Goal: Task Accomplishment & Management: Manage account settings

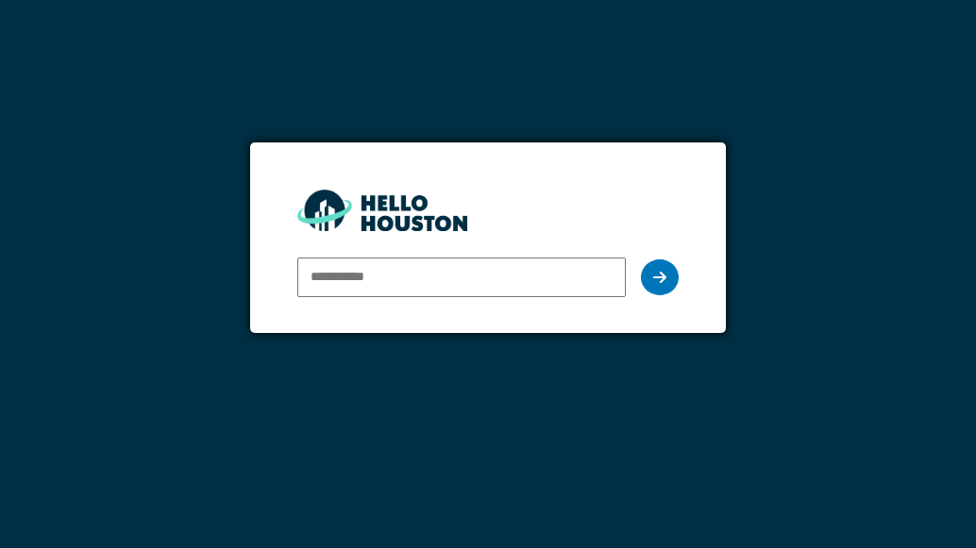
type input "**********"
click at [674, 275] on div at bounding box center [660, 278] width 38 height 36
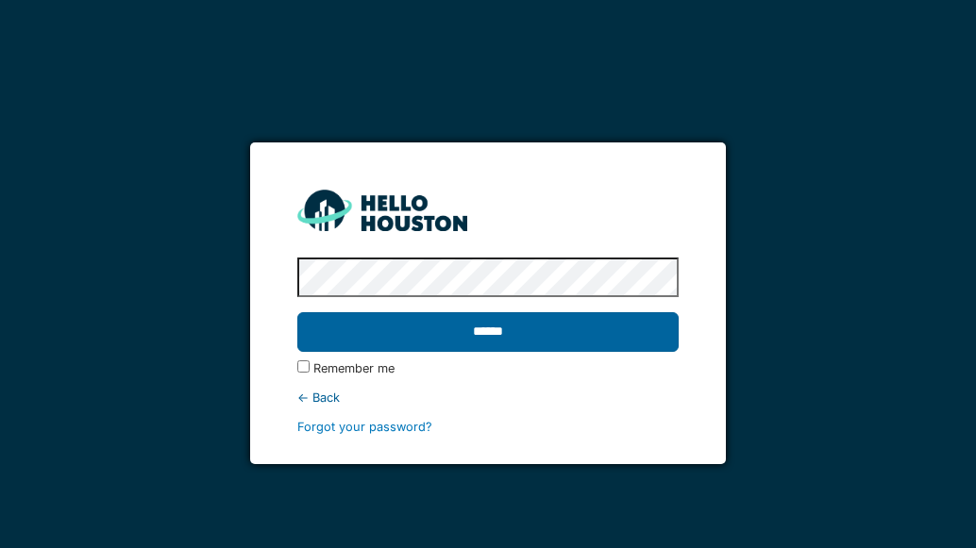
click at [507, 341] on input "******" at bounding box center [487, 332] width 381 height 40
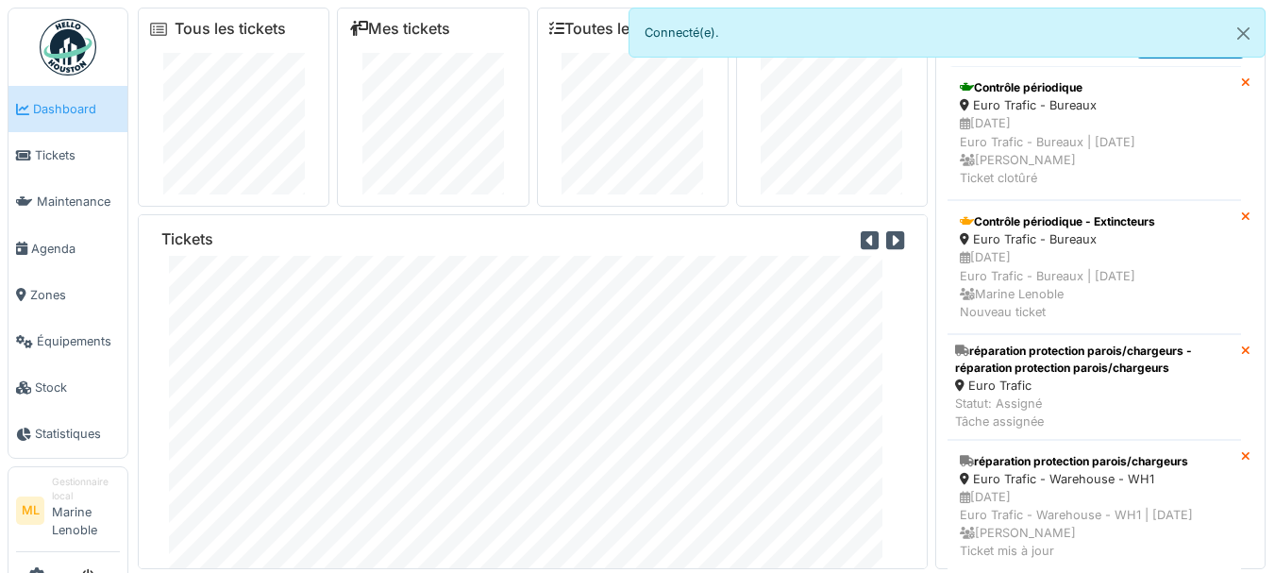
click at [427, 42] on div "Mes tickets" at bounding box center [433, 107] width 192 height 199
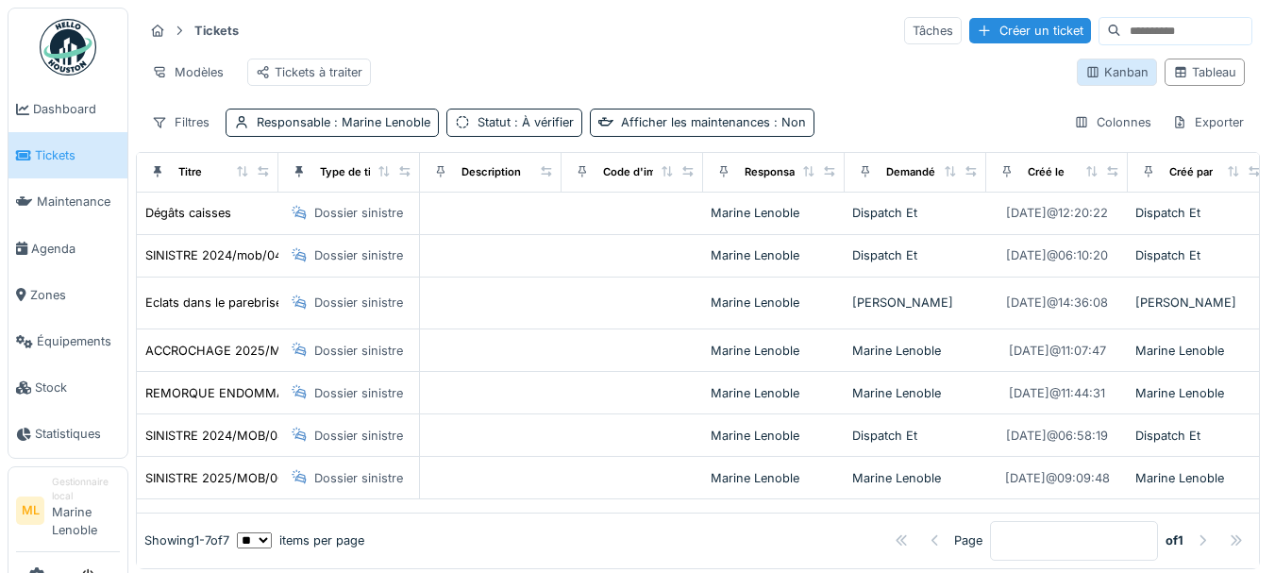
click at [1112, 74] on div "Kanban" at bounding box center [1117, 72] width 63 height 18
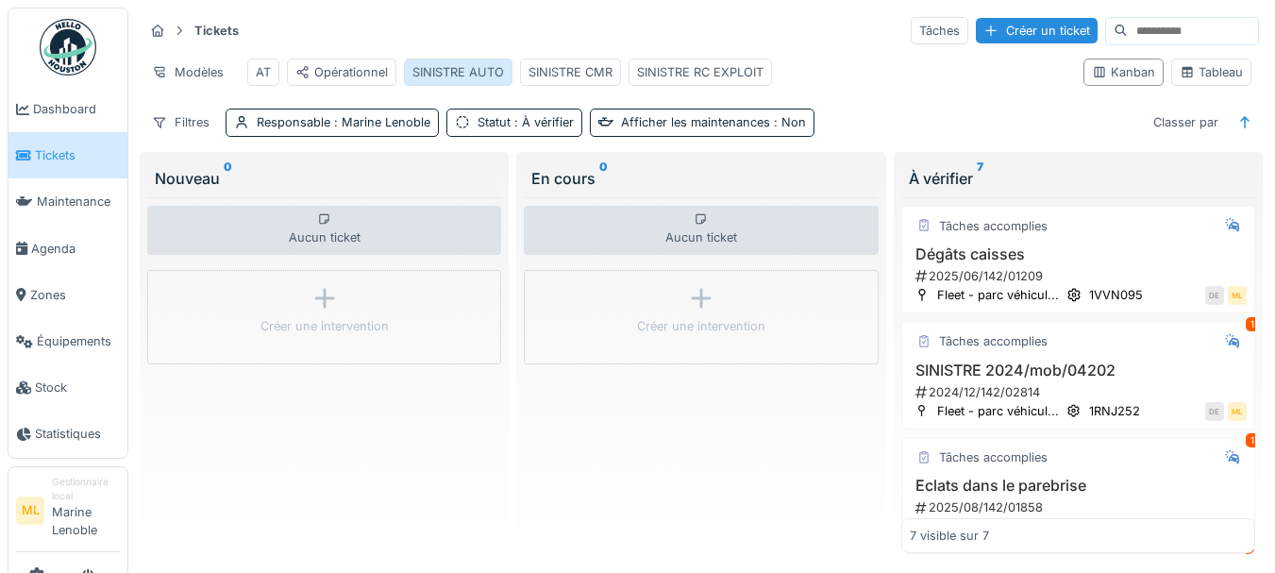
click at [456, 65] on div "SINISTRE AUTO" at bounding box center [459, 72] width 92 height 18
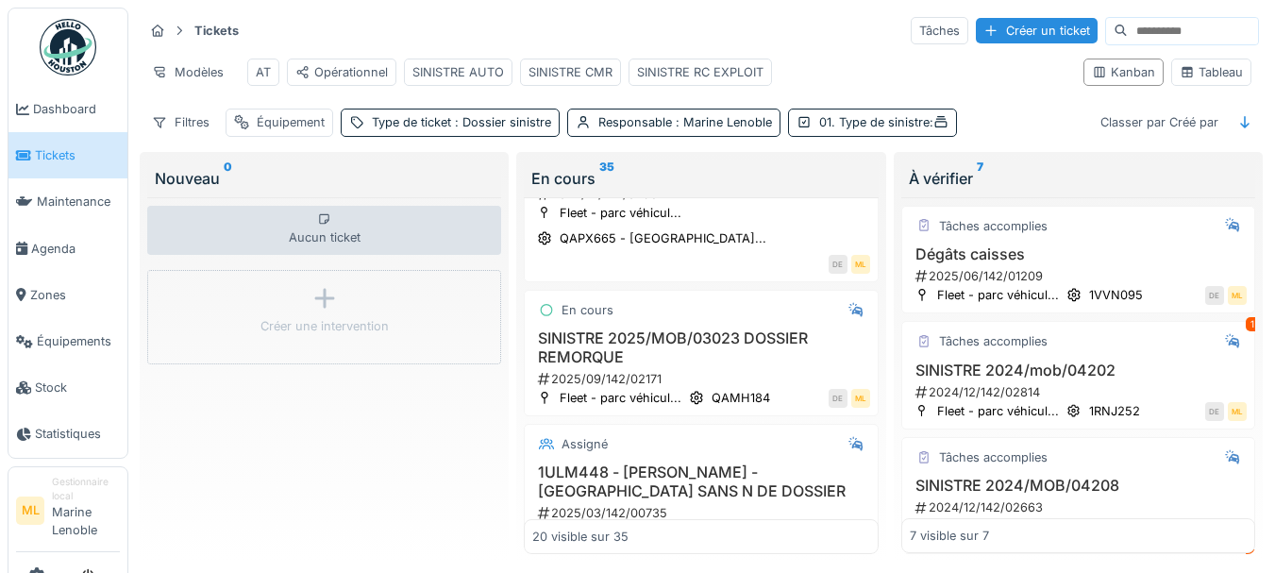
scroll to position [214, 0]
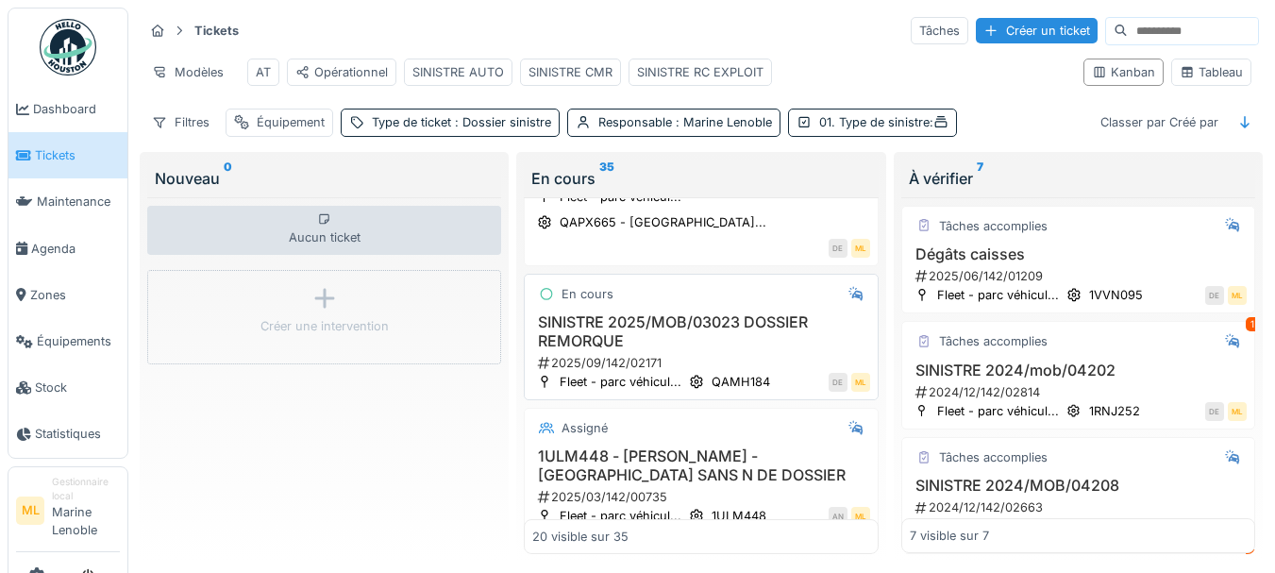
click at [757, 349] on h3 "SINISTRE 2025/MOB/03023 DOSSIER REMORQUE" at bounding box center [700, 331] width 337 height 36
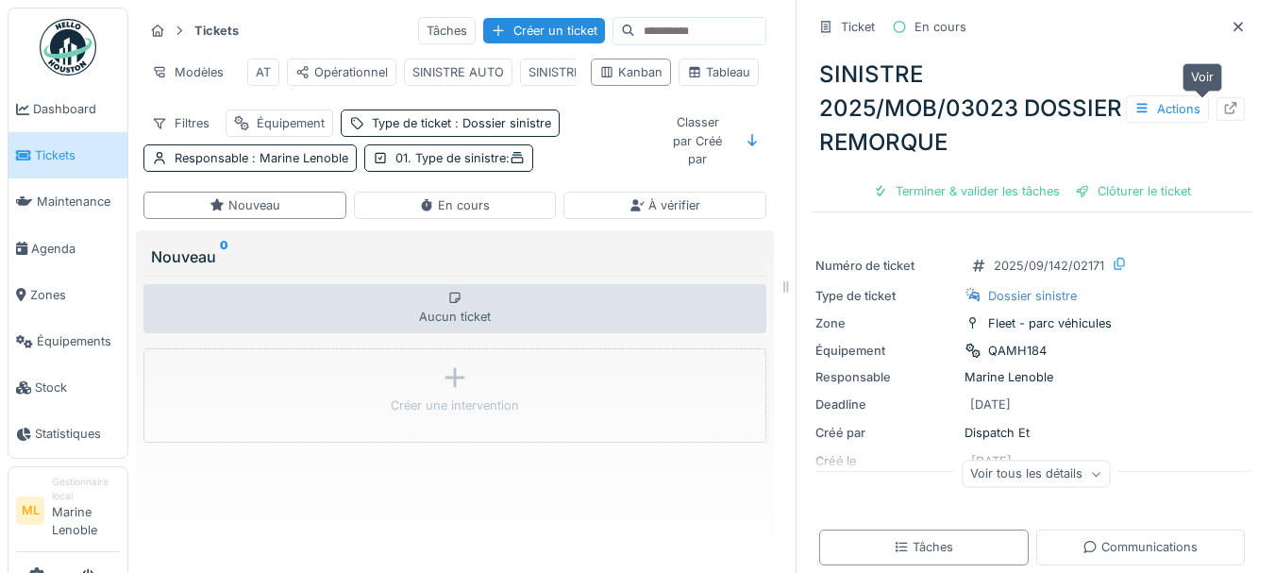
click at [1225, 109] on icon at bounding box center [1231, 108] width 12 height 12
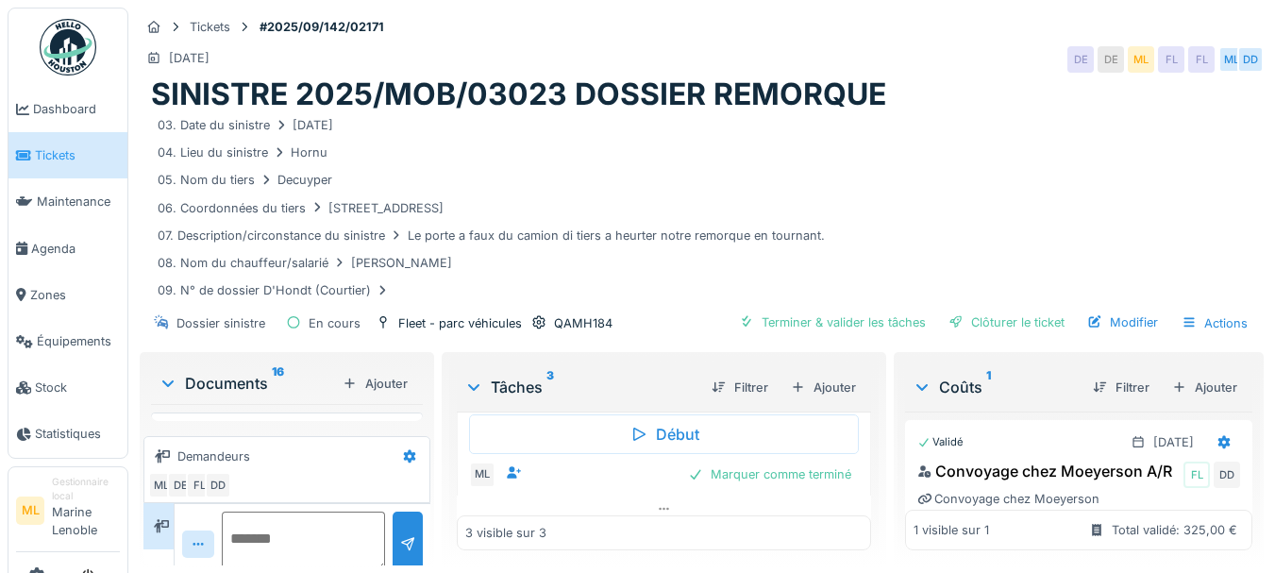
scroll to position [91, 0]
click at [69, 147] on span "Tickets" at bounding box center [77, 155] width 85 height 18
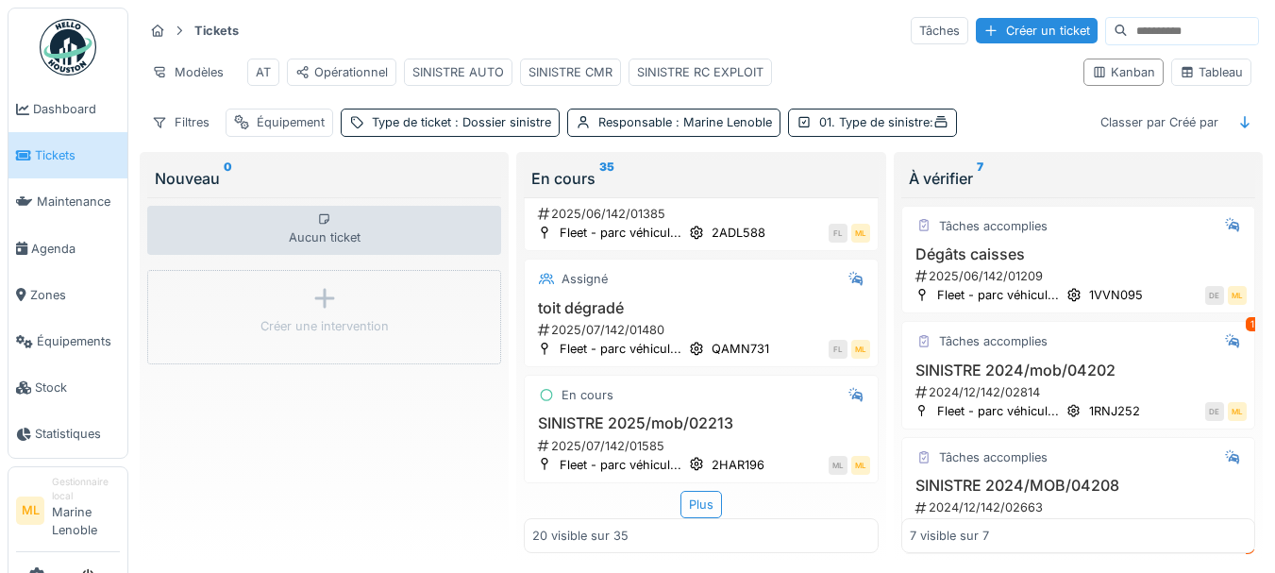
scroll to position [2237, 0]
click at [693, 494] on div "Plus" at bounding box center [702, 504] width 42 height 27
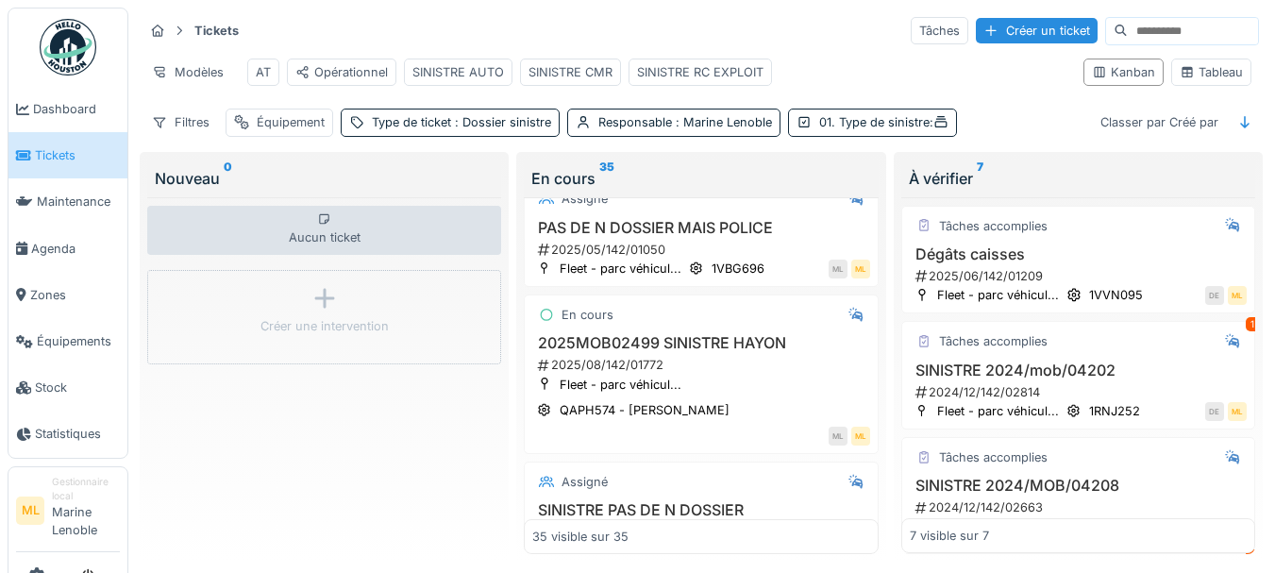
scroll to position [3375, 0]
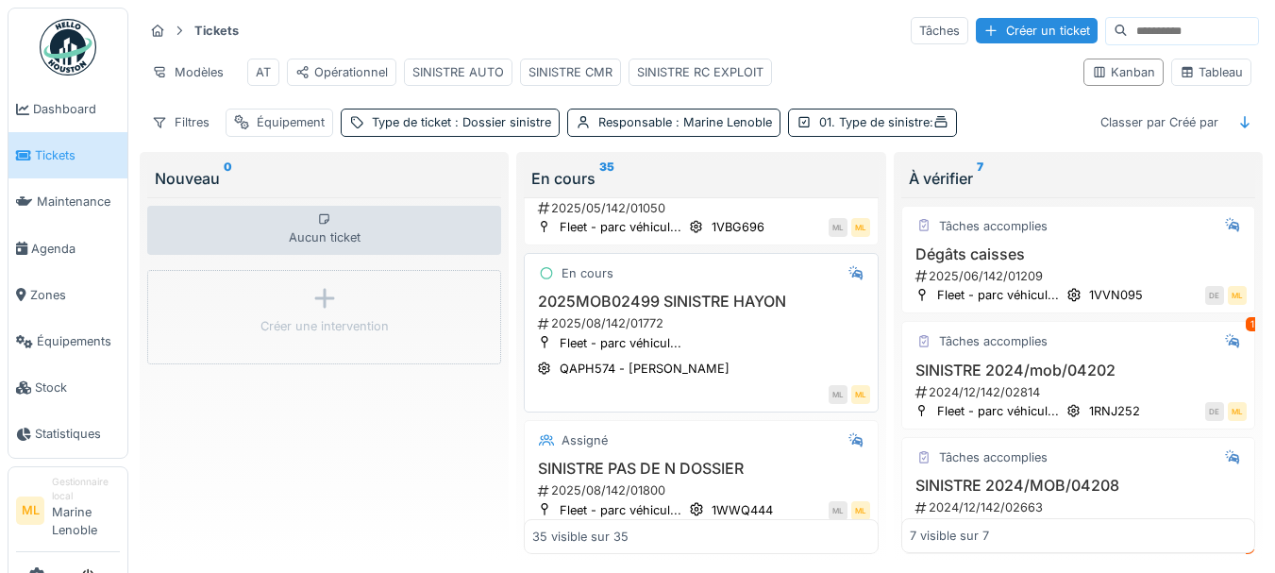
click at [810, 311] on h3 "2025MOB02499 SINISTRE HAYON" at bounding box center [700, 302] width 337 height 18
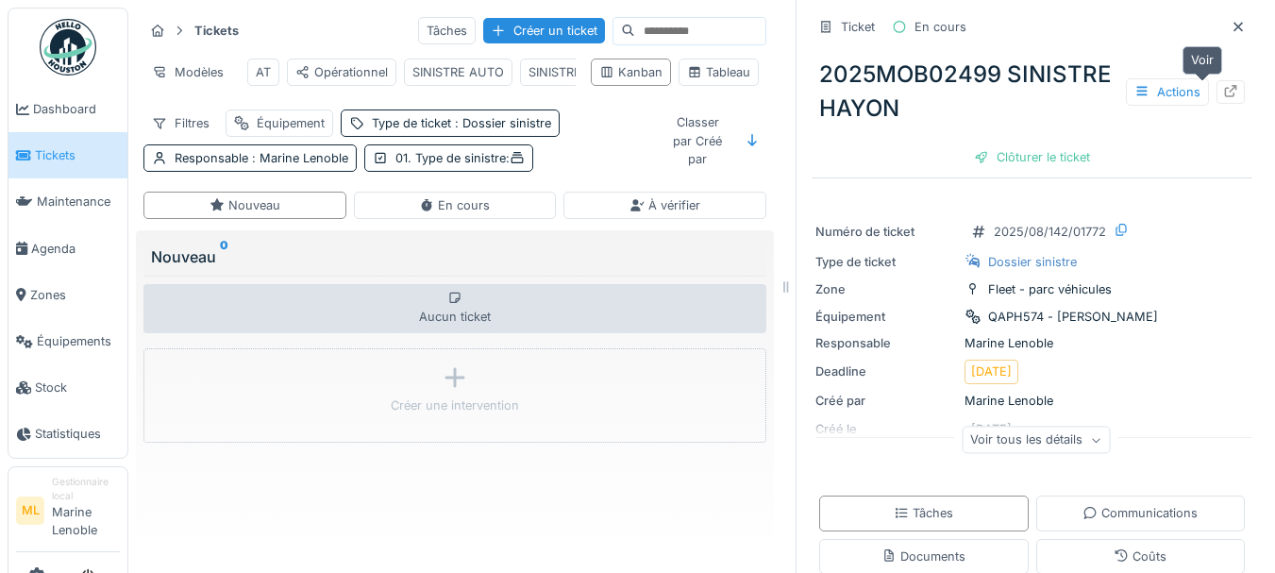
click at [1223, 88] on icon at bounding box center [1230, 91] width 15 height 12
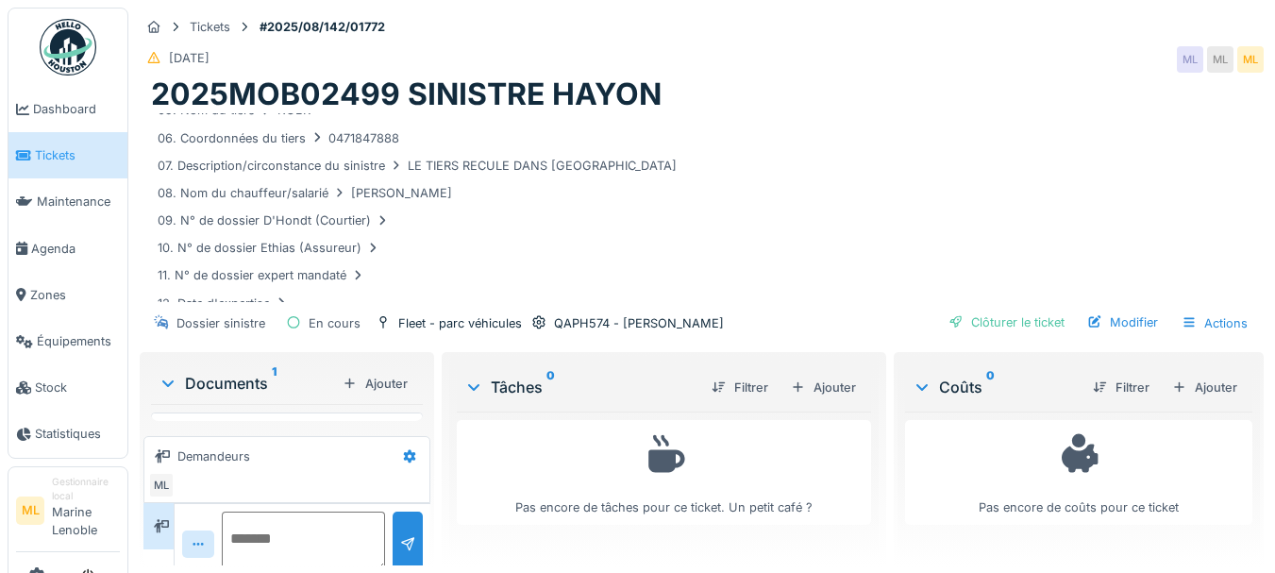
scroll to position [143, 0]
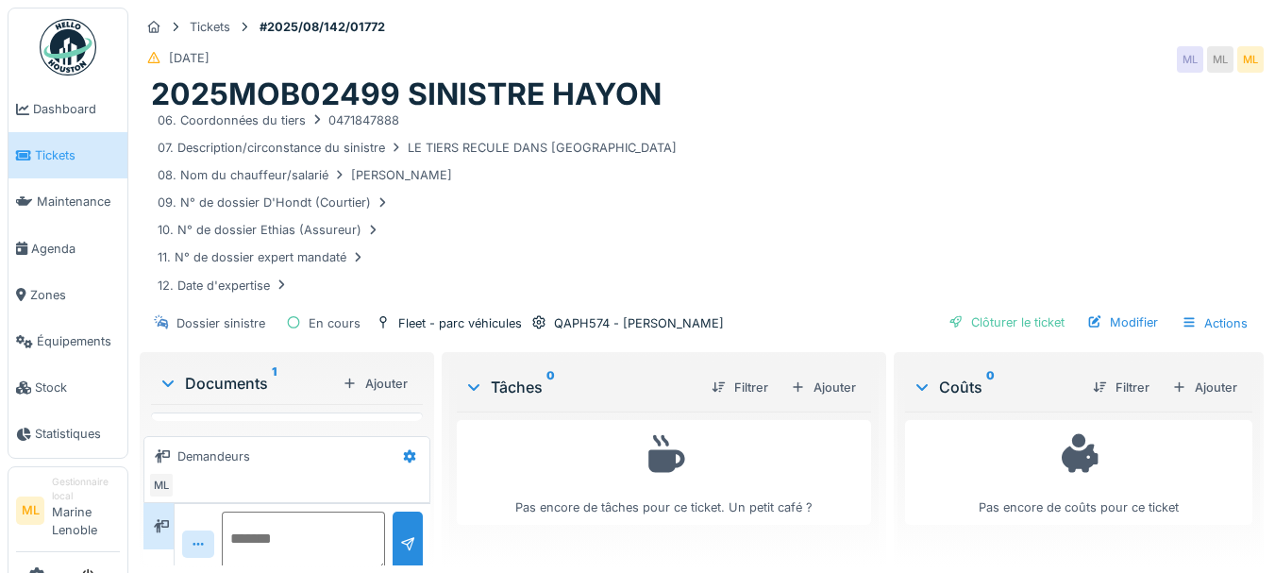
click at [242, 375] on div "Documents 1" at bounding box center [247, 383] width 177 height 23
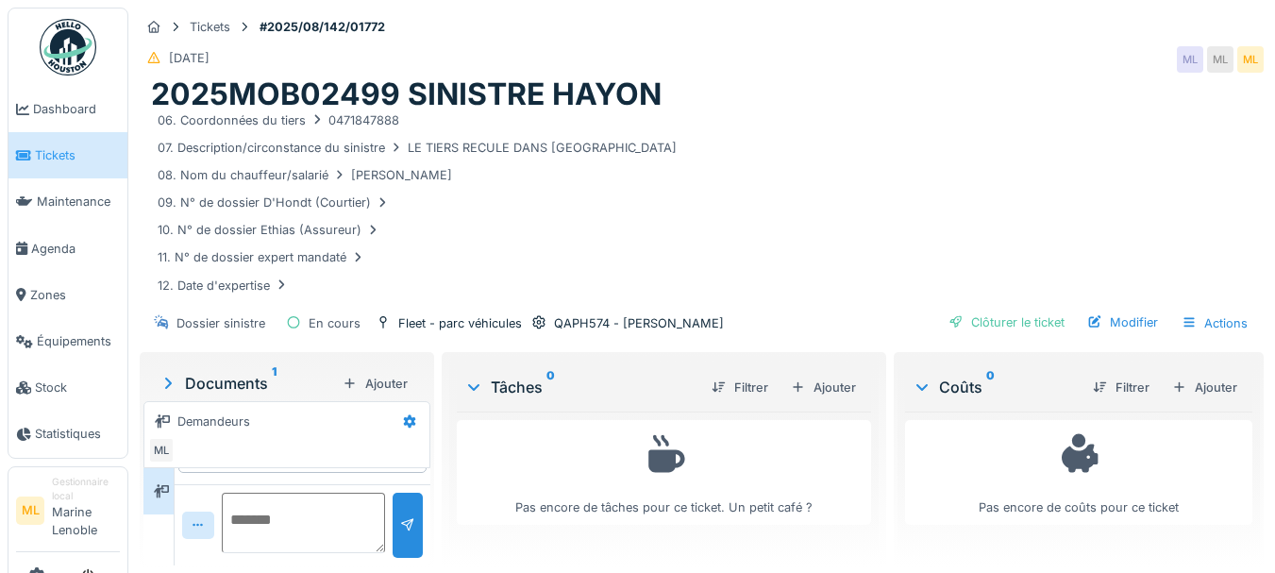
scroll to position [59, 0]
click at [255, 379] on div "Documents 1" at bounding box center [247, 383] width 177 height 23
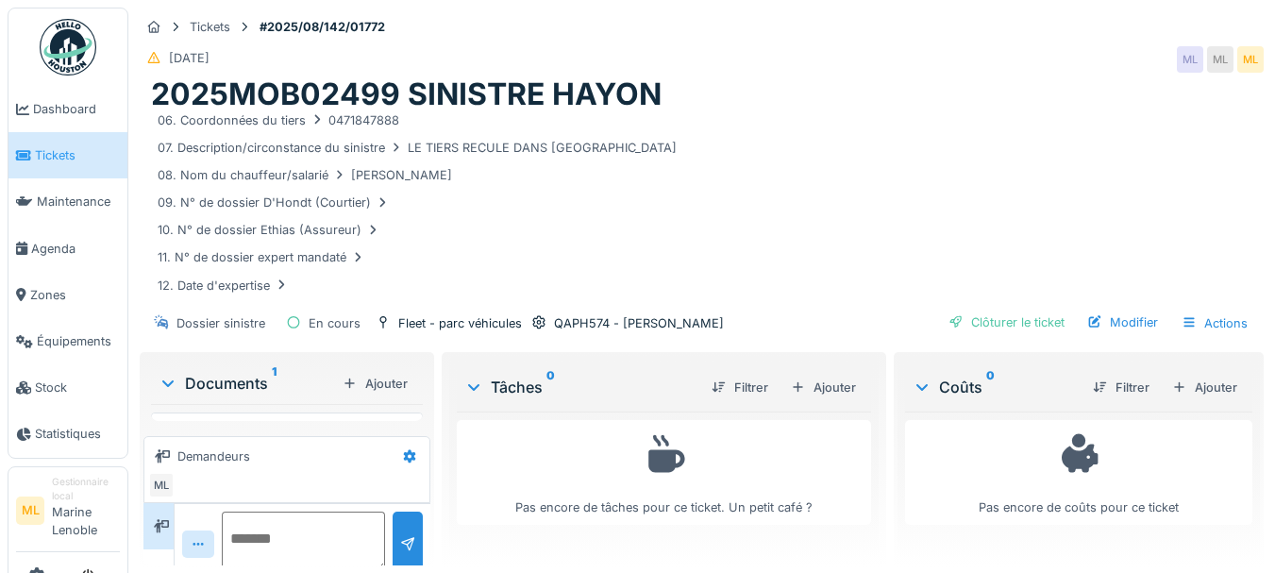
click at [168, 379] on icon at bounding box center [167, 383] width 15 height 19
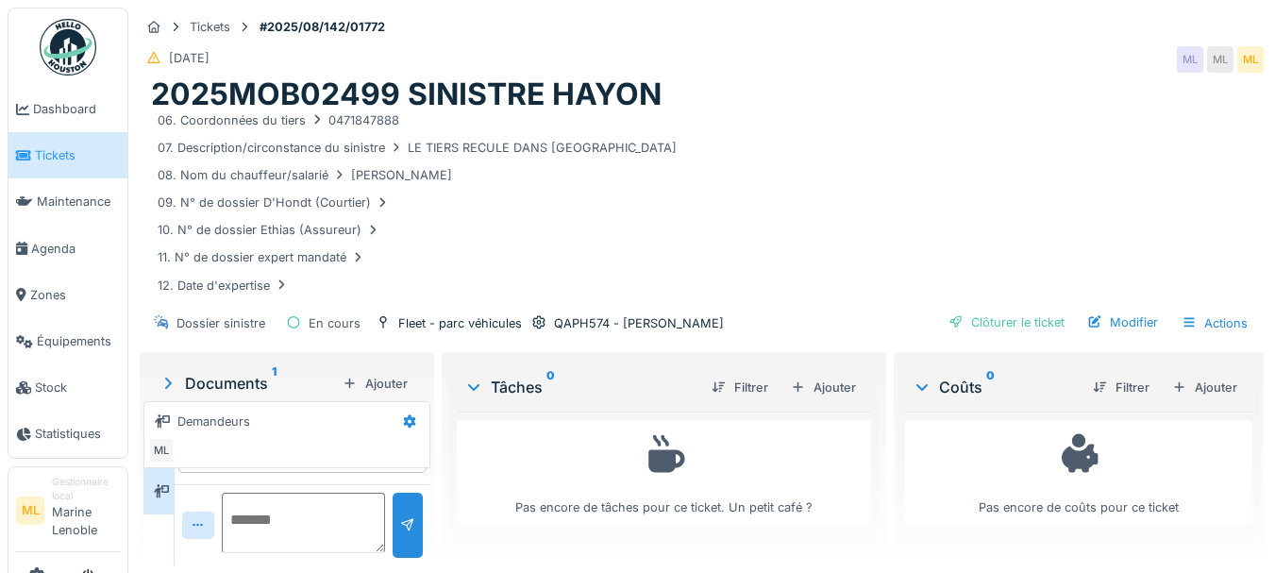
scroll to position [311, 0]
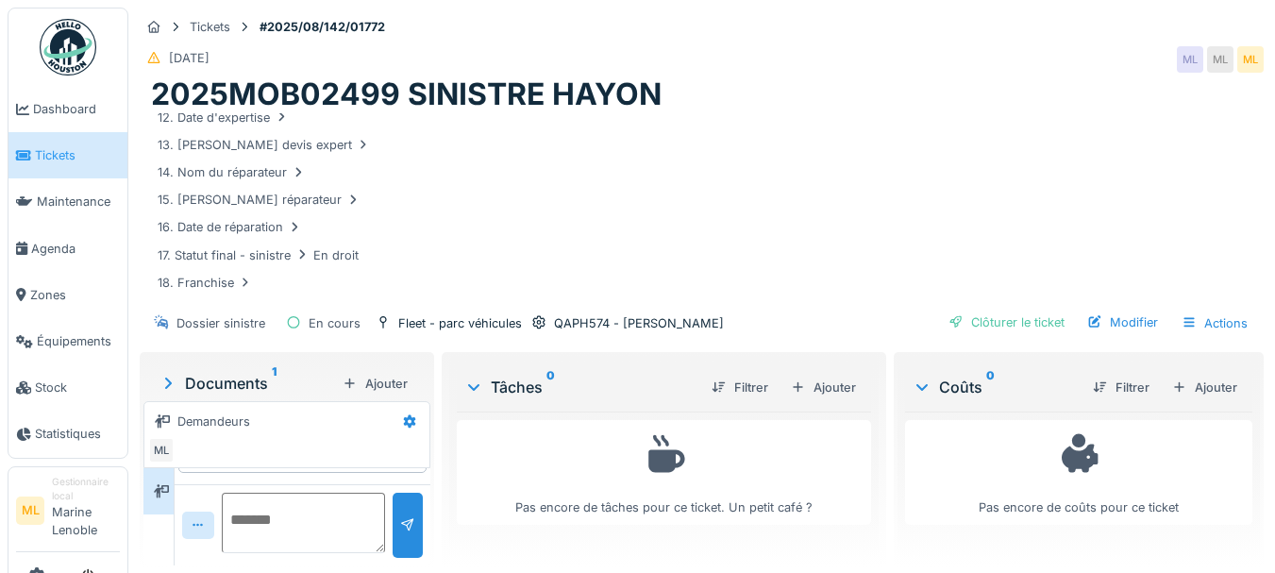
click at [276, 372] on sup "1" at bounding box center [274, 383] width 5 height 23
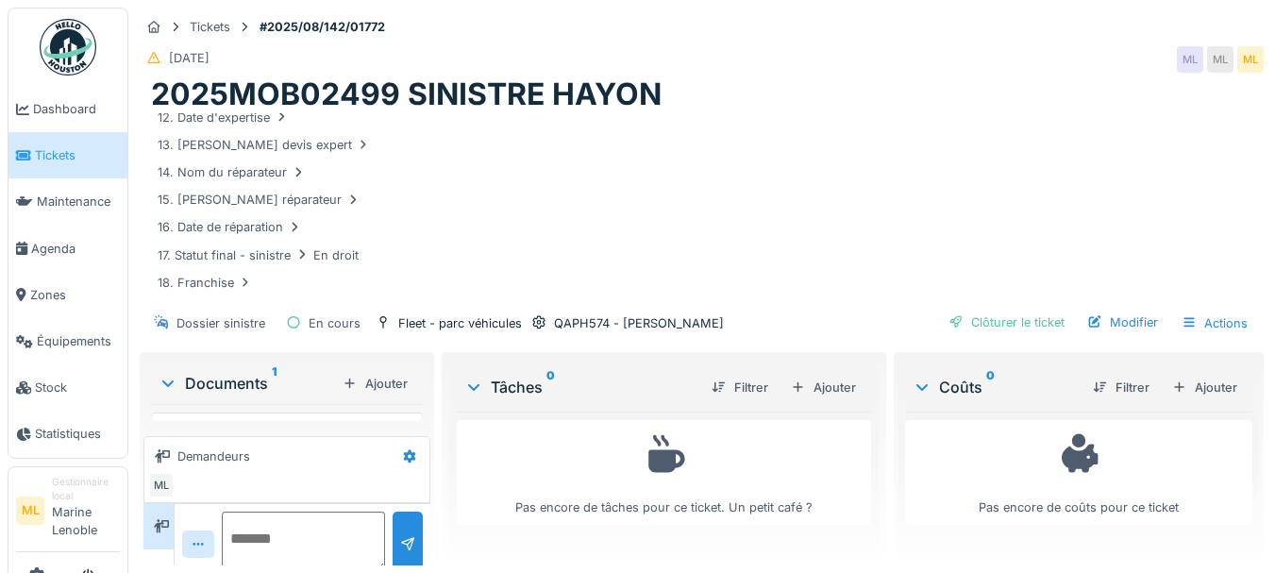
scroll to position [10, 0]
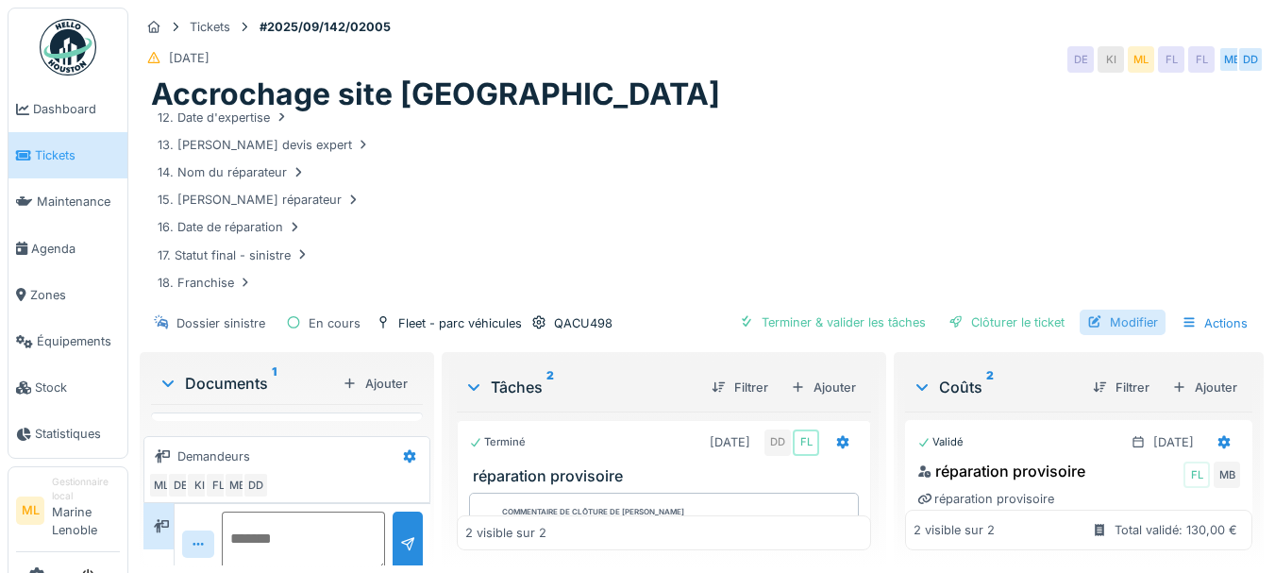
click at [1108, 310] on div "Modifier" at bounding box center [1123, 322] width 86 height 25
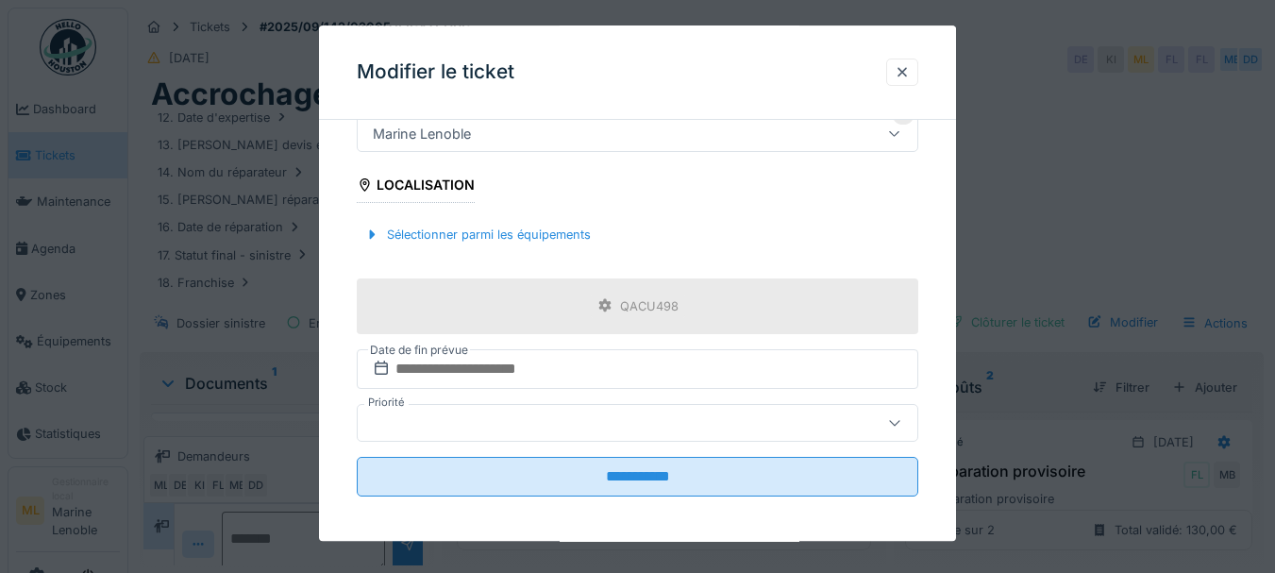
scroll to position [1670, 0]
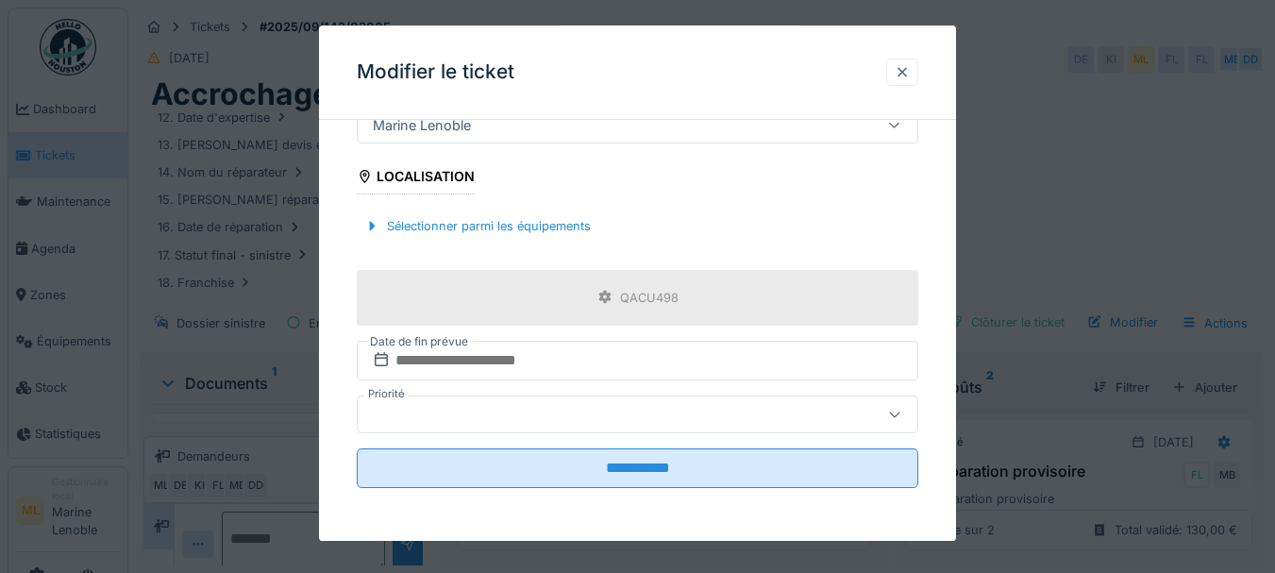
click at [910, 72] on div at bounding box center [902, 72] width 15 height 18
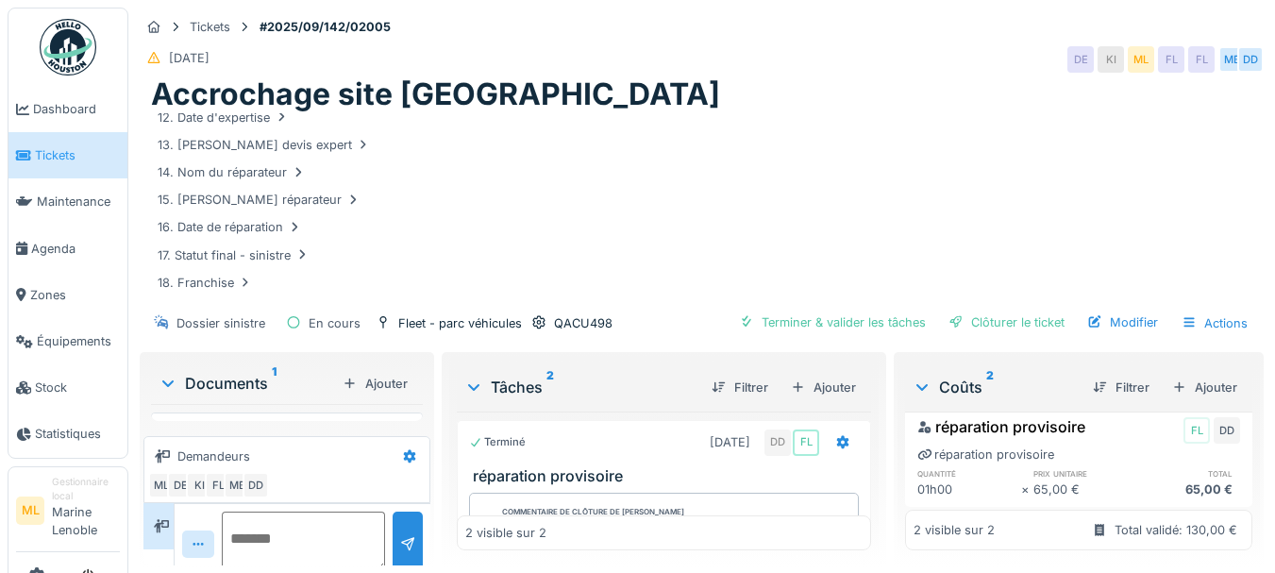
scroll to position [216, 0]
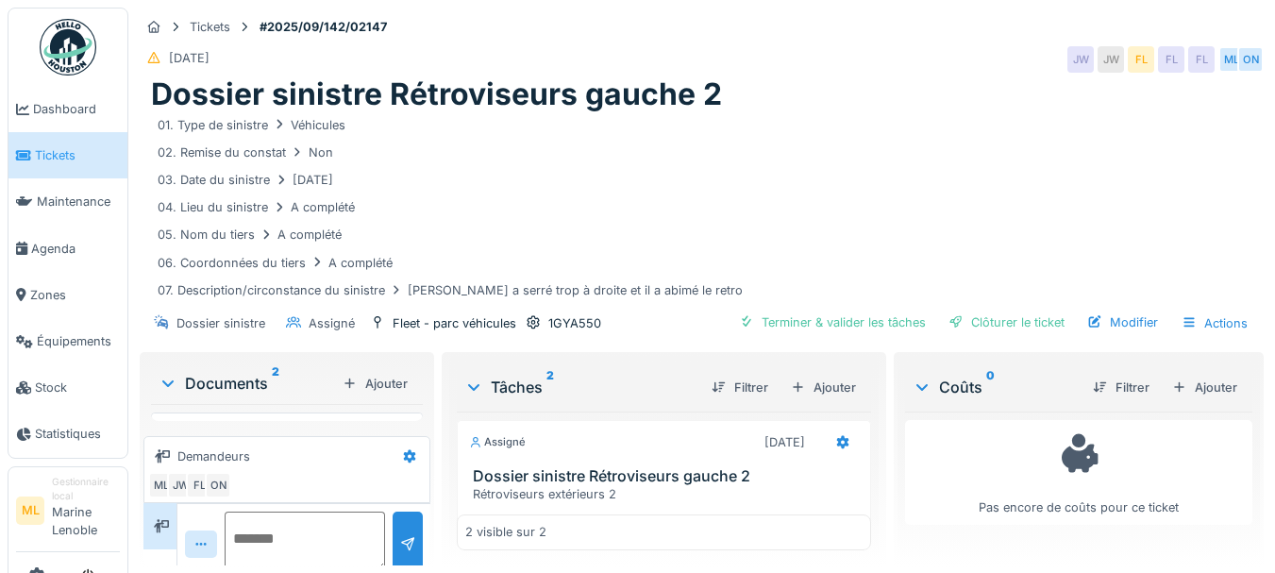
click at [233, 373] on div "Documents 2" at bounding box center [247, 383] width 177 height 23
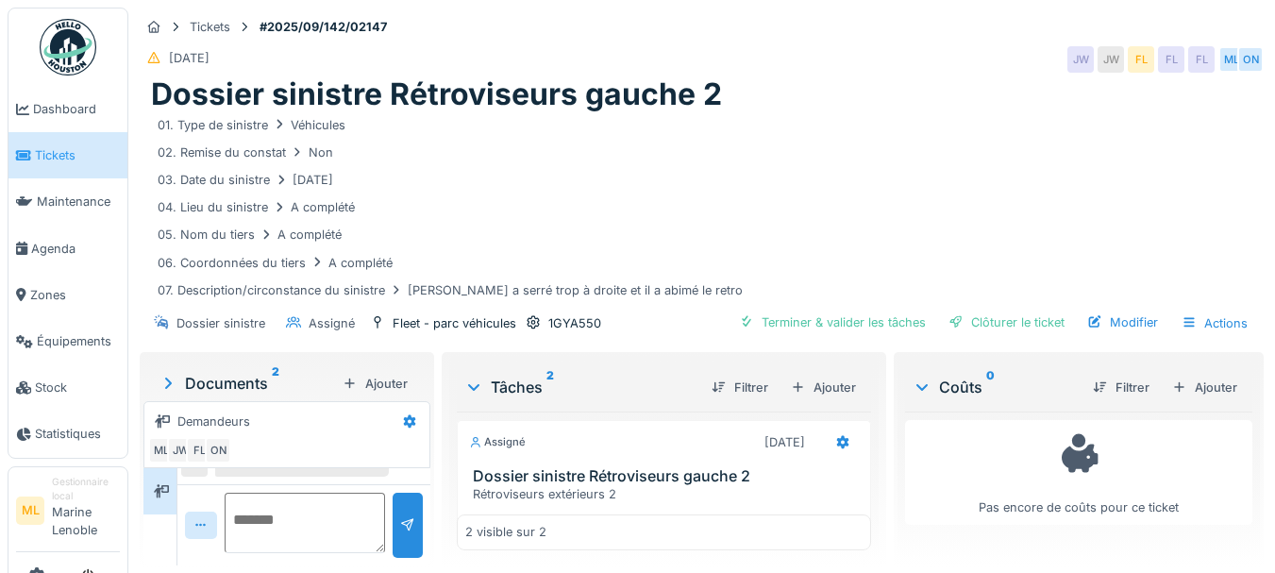
scroll to position [185, 0]
click at [171, 379] on icon at bounding box center [168, 383] width 19 height 15
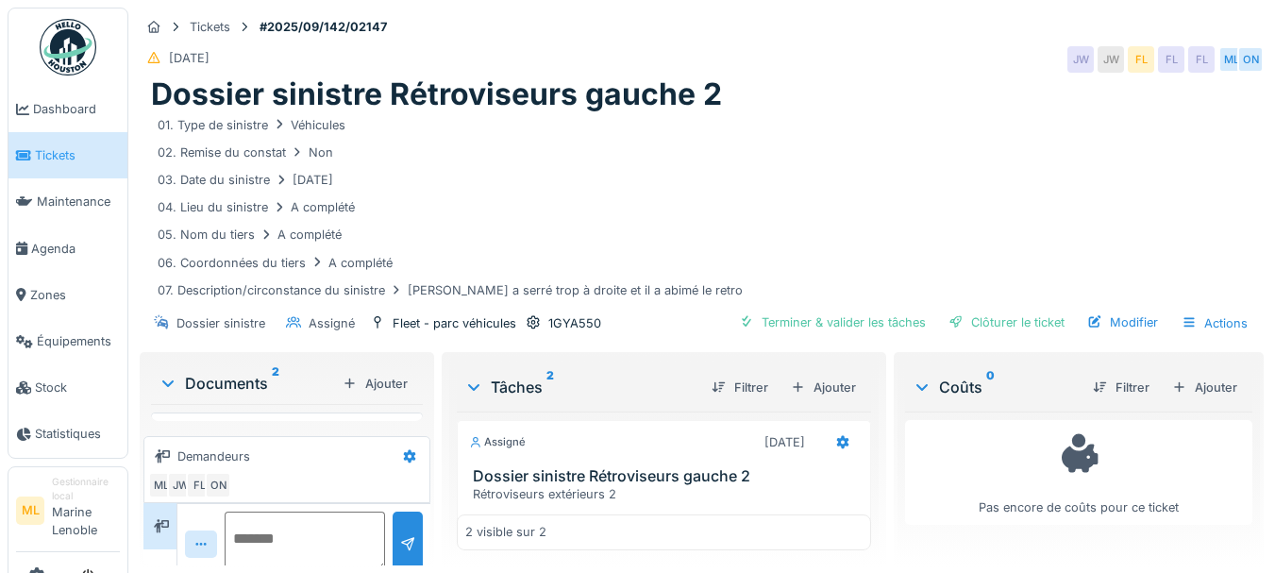
click at [171, 379] on icon at bounding box center [167, 383] width 15 height 19
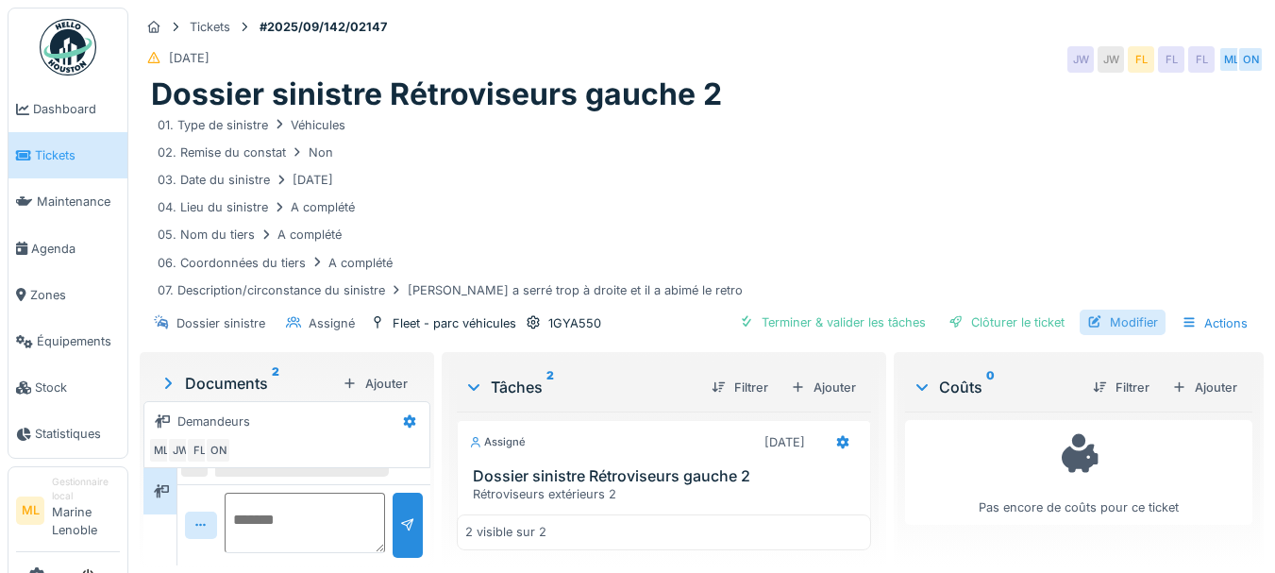
click at [1122, 313] on div "Modifier" at bounding box center [1123, 322] width 86 height 25
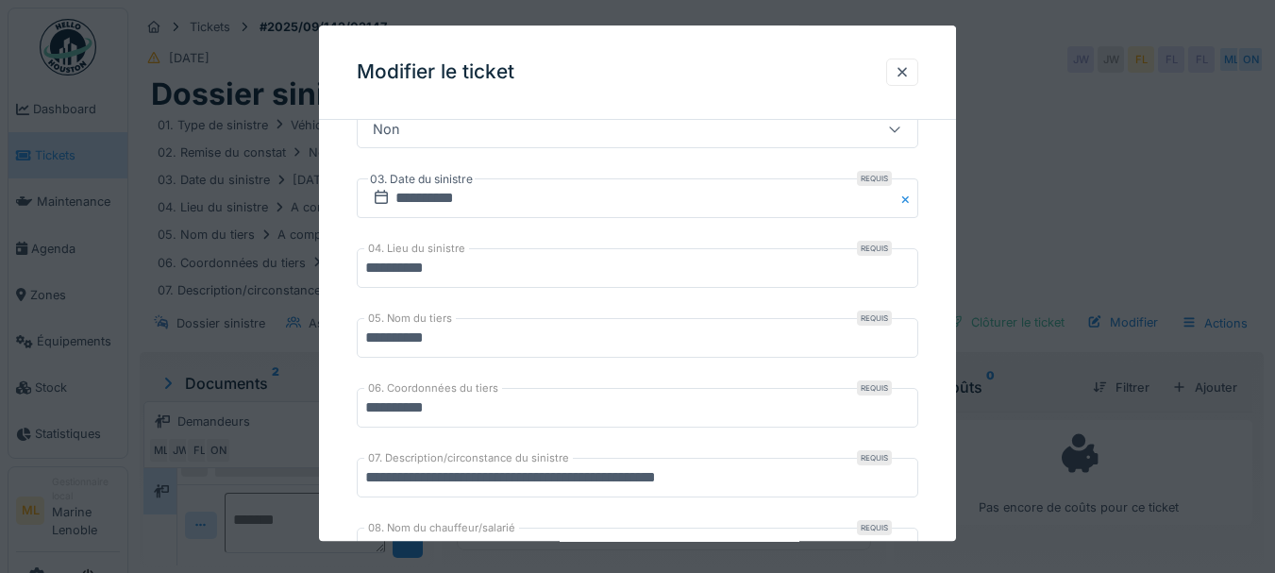
scroll to position [415, 0]
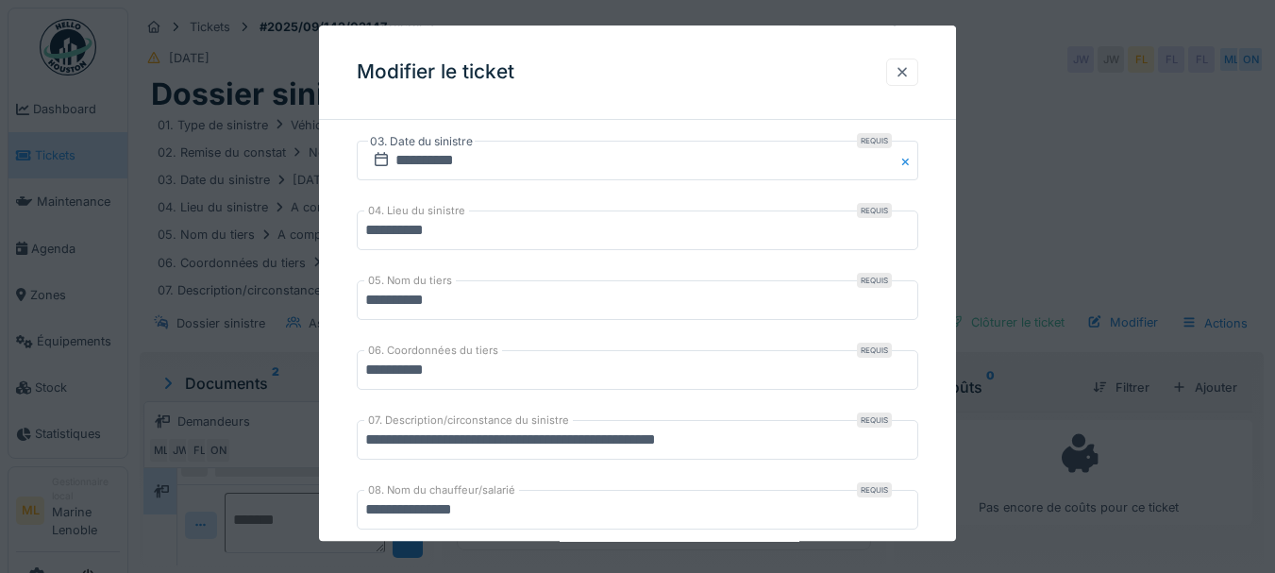
click at [902, 77] on div at bounding box center [902, 72] width 15 height 18
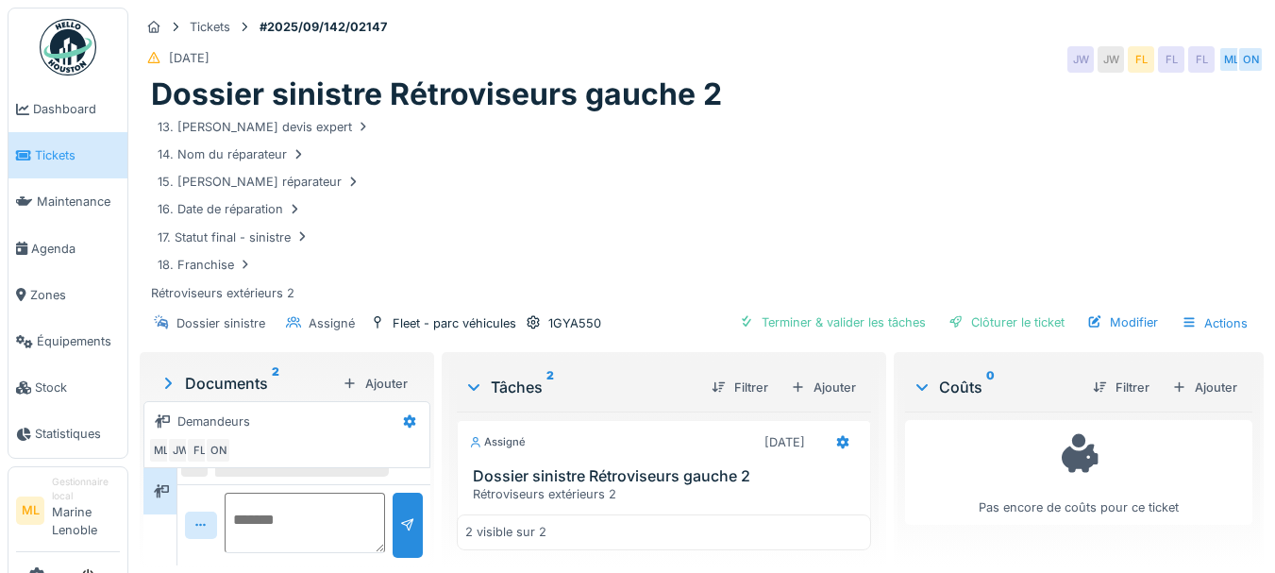
scroll to position [26, 0]
click at [166, 361] on icon at bounding box center [168, 365] width 7 height 11
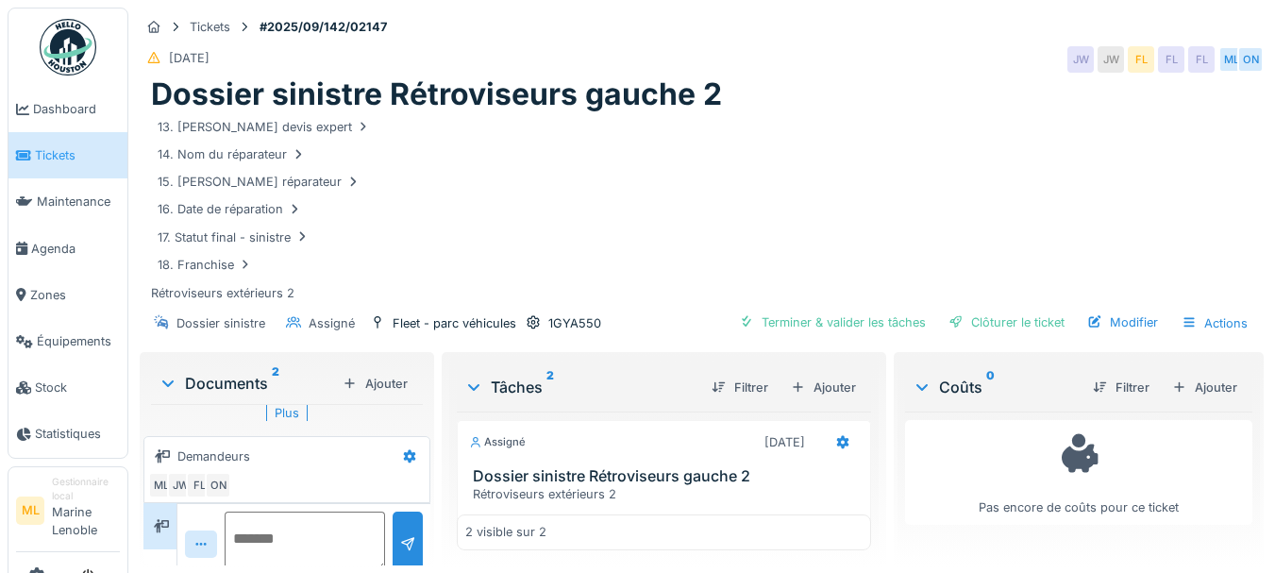
scroll to position [43, 0]
click at [278, 414] on div "Plus" at bounding box center [287, 407] width 42 height 27
click at [389, 417] on div "17581926806834399425599029556630.jpg 17581926532296224821230356786264.jpg" at bounding box center [287, 421] width 272 height 17
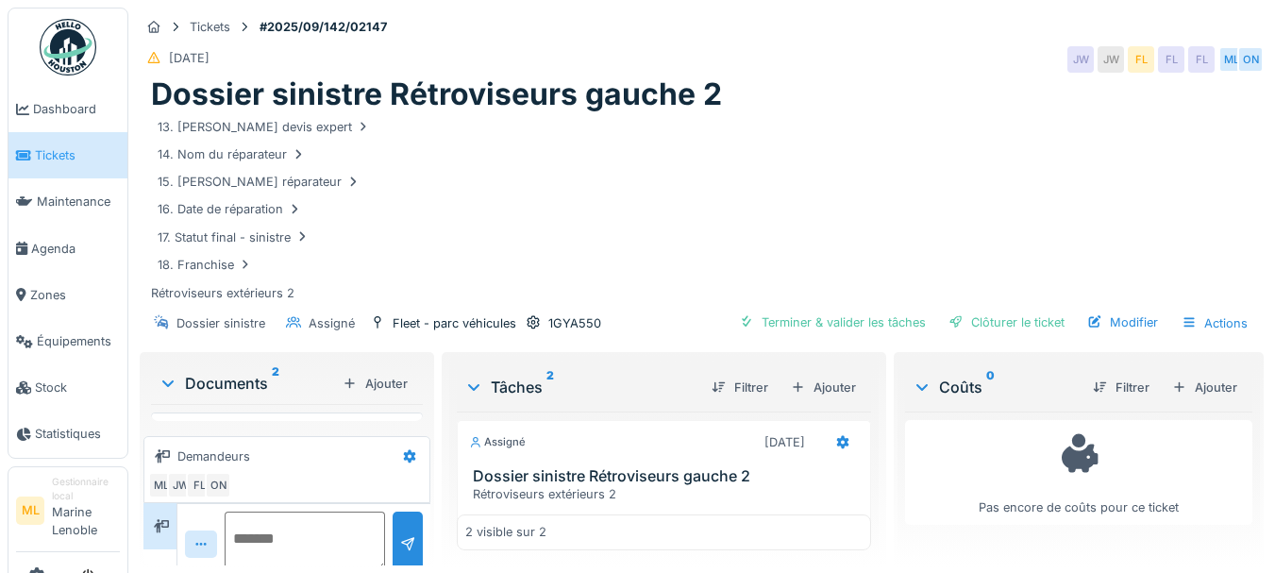
click at [281, 372] on div "Documents 2" at bounding box center [247, 383] width 177 height 23
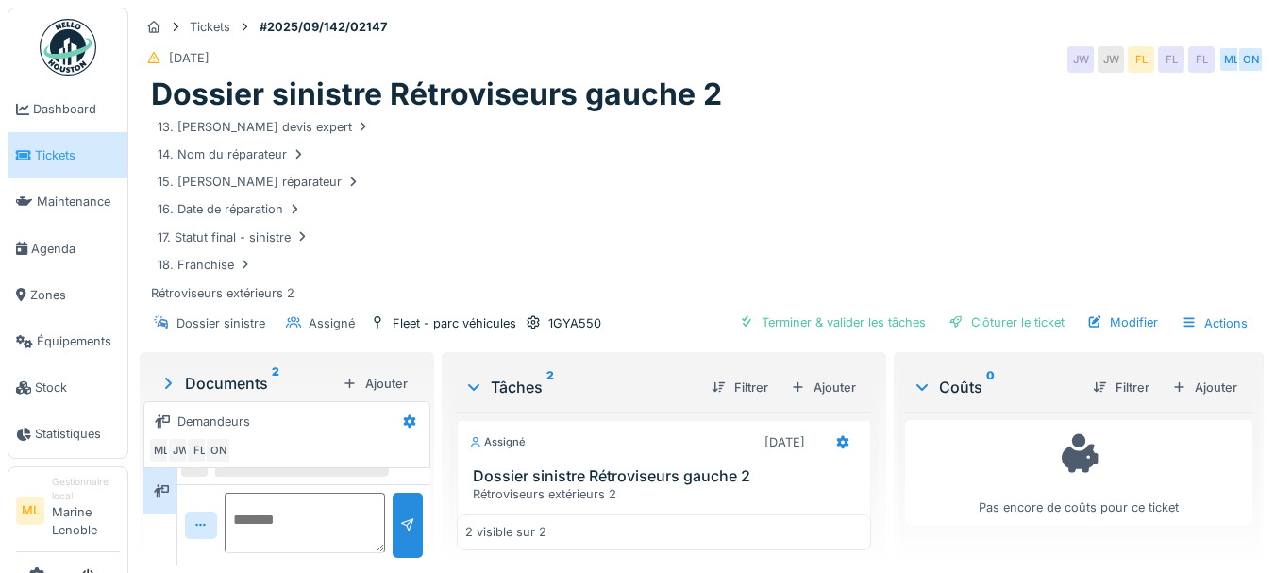
scroll to position [185, 0]
click at [403, 459] on div "Bruno Alessandri 22/09/2025 07:51 accident du 18/09 BA" at bounding box center [303, 452] width 245 height 52
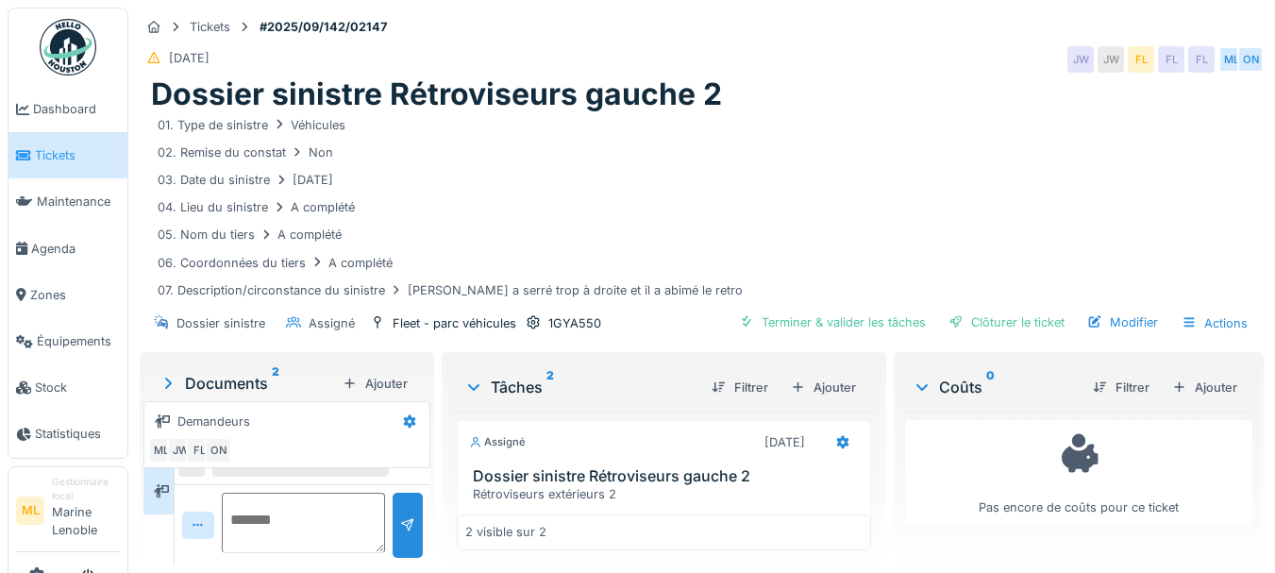
scroll to position [26, 0]
click at [207, 354] on div "Documents 2" at bounding box center [247, 365] width 177 height 23
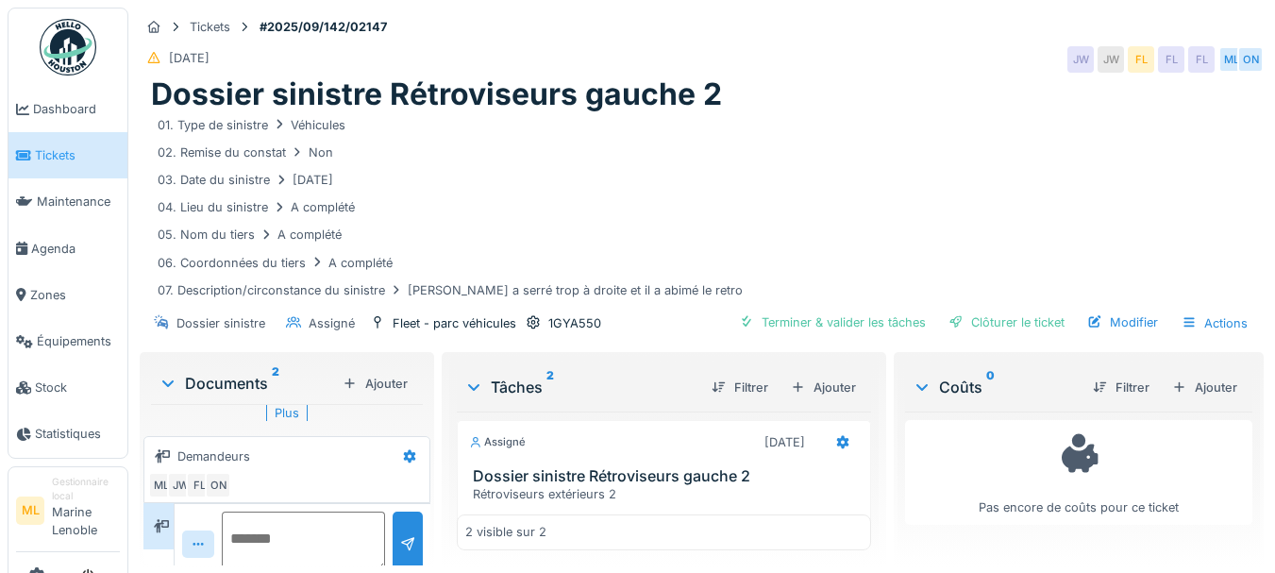
scroll to position [43, 0]
click at [286, 399] on div "Plus" at bounding box center [287, 407] width 42 height 27
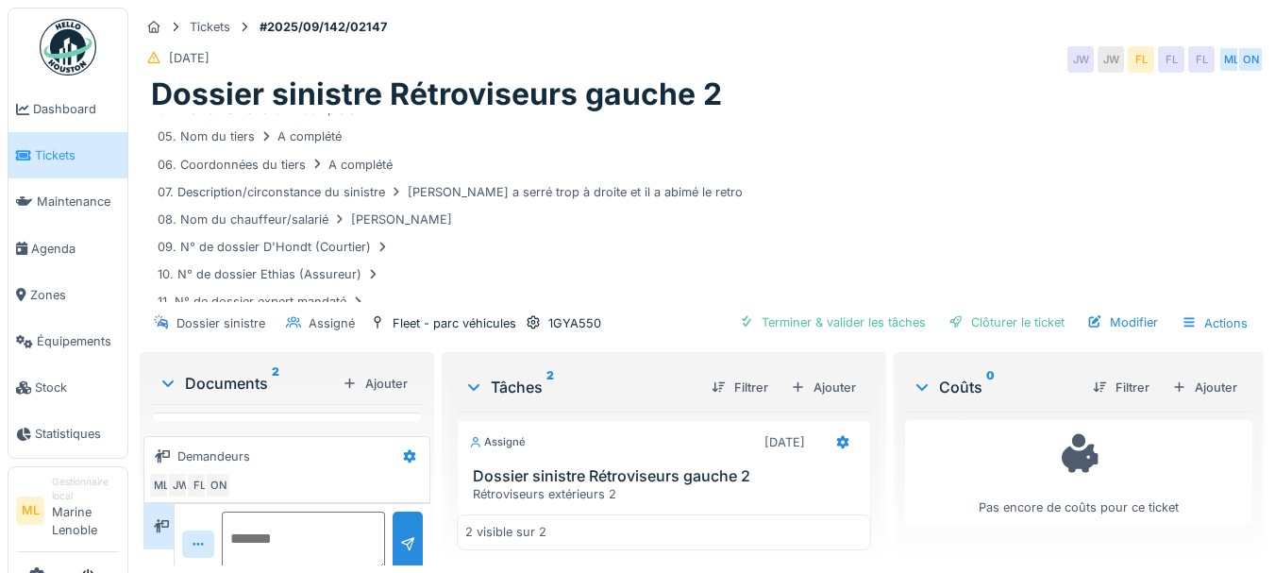
scroll to position [0, 0]
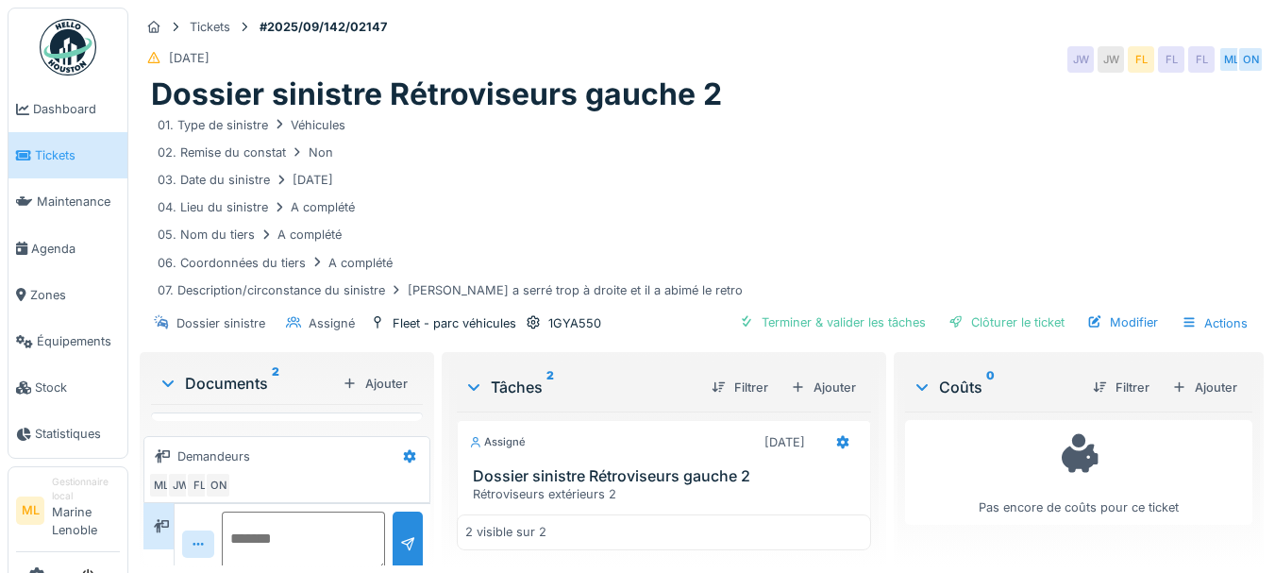
click at [324, 514] on textarea at bounding box center [303, 542] width 163 height 60
click at [58, 147] on span "Tickets" at bounding box center [77, 155] width 85 height 18
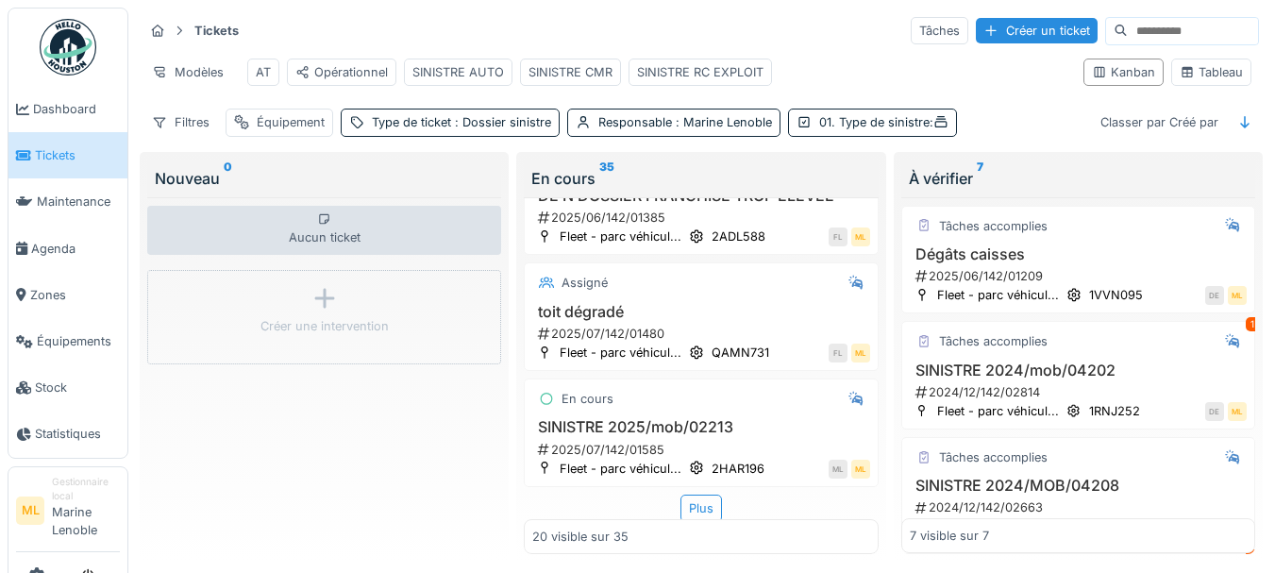
scroll to position [2237, 0]
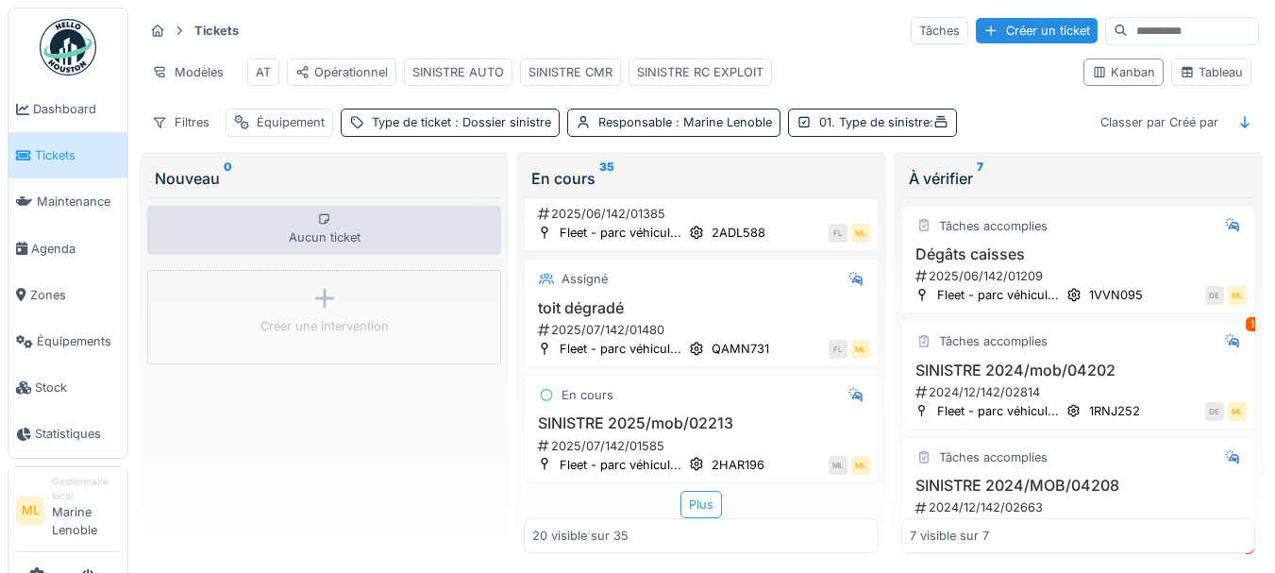
click at [692, 492] on div "Plus" at bounding box center [702, 504] width 42 height 27
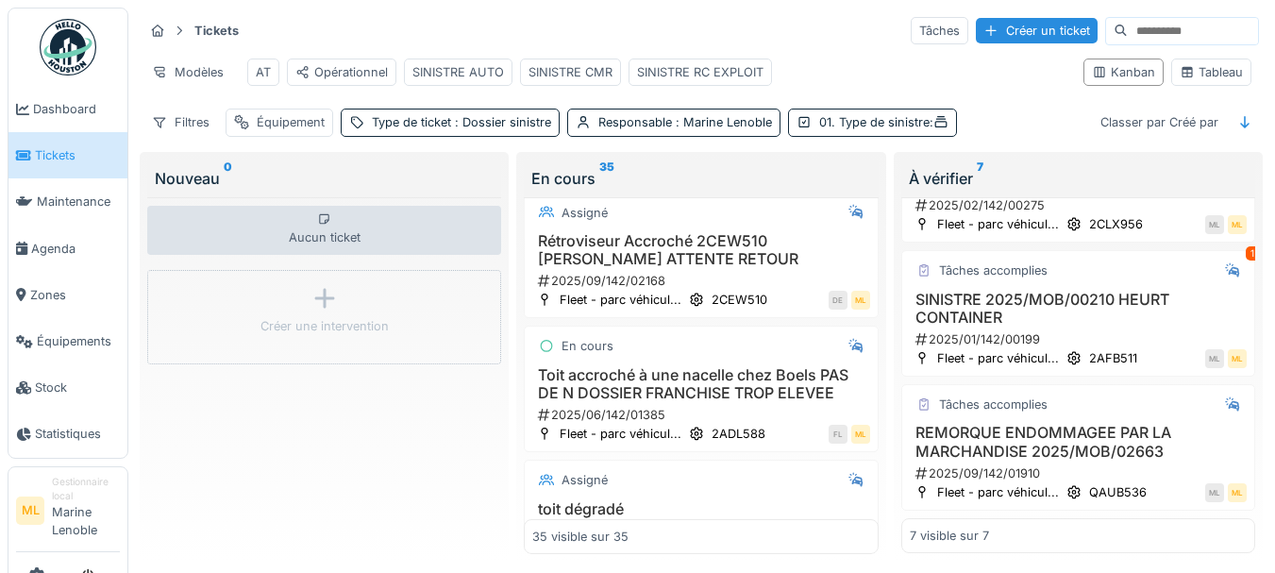
scroll to position [1935, 0]
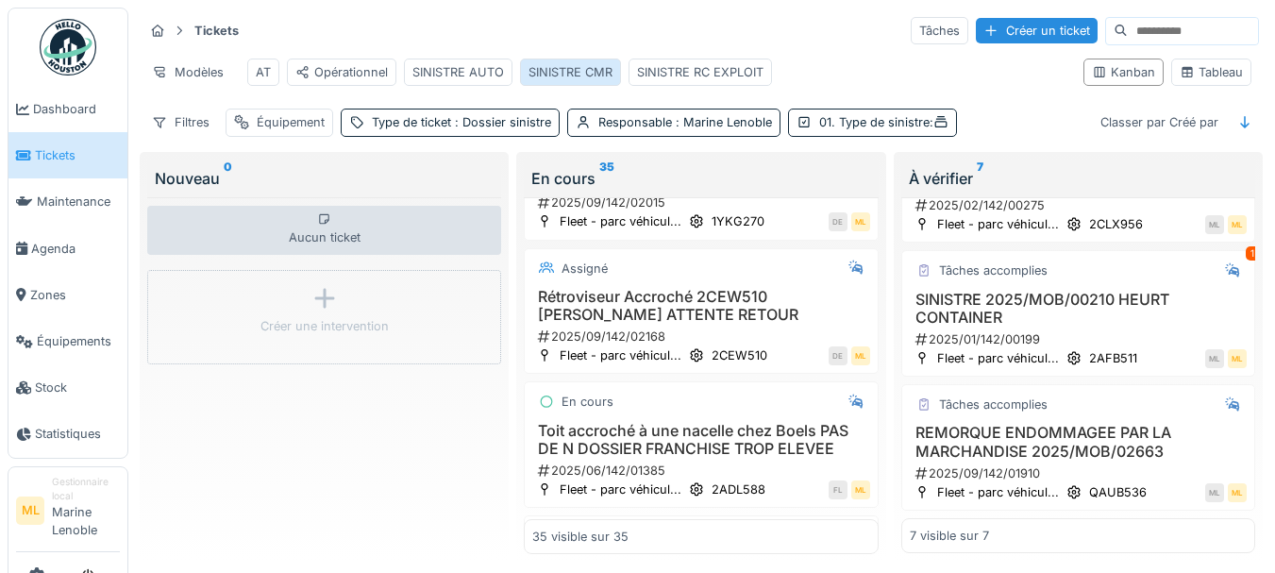
click at [550, 68] on div "SINISTRE CMR" at bounding box center [571, 72] width 84 height 18
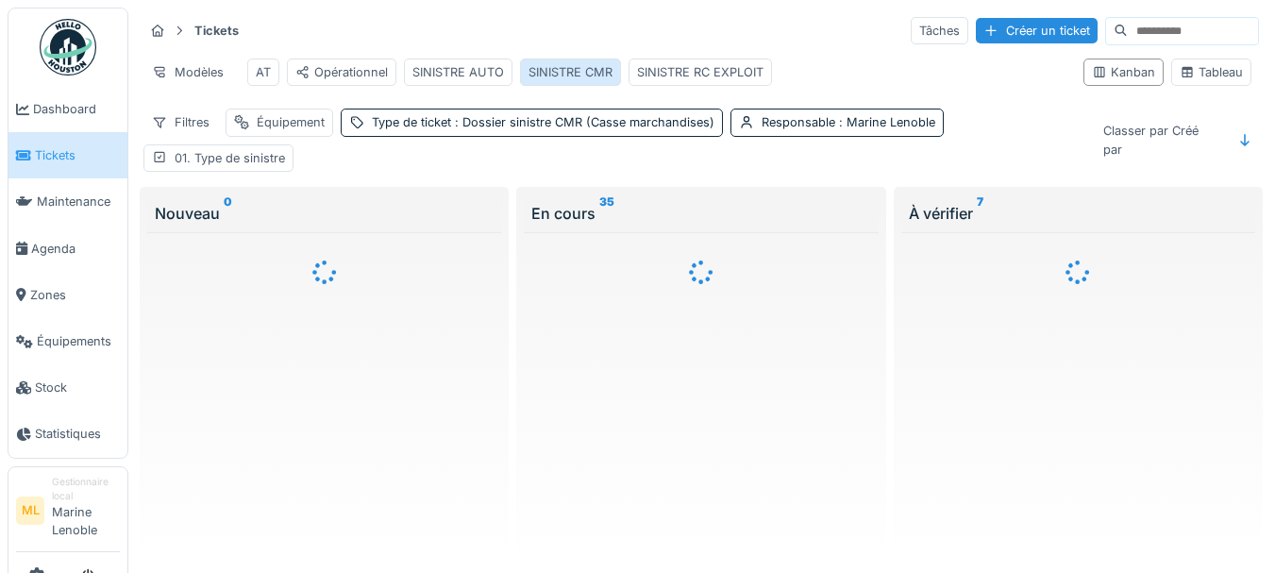
scroll to position [0, 0]
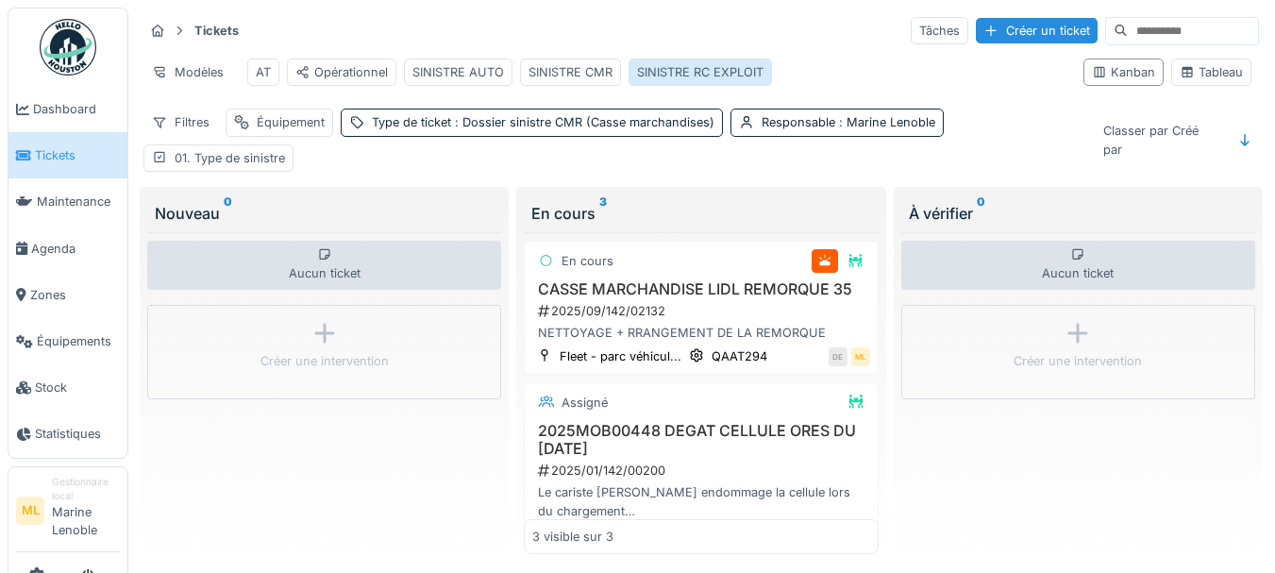
click at [682, 69] on div "SINISTRE RC EXPLOIT" at bounding box center [700, 72] width 126 height 18
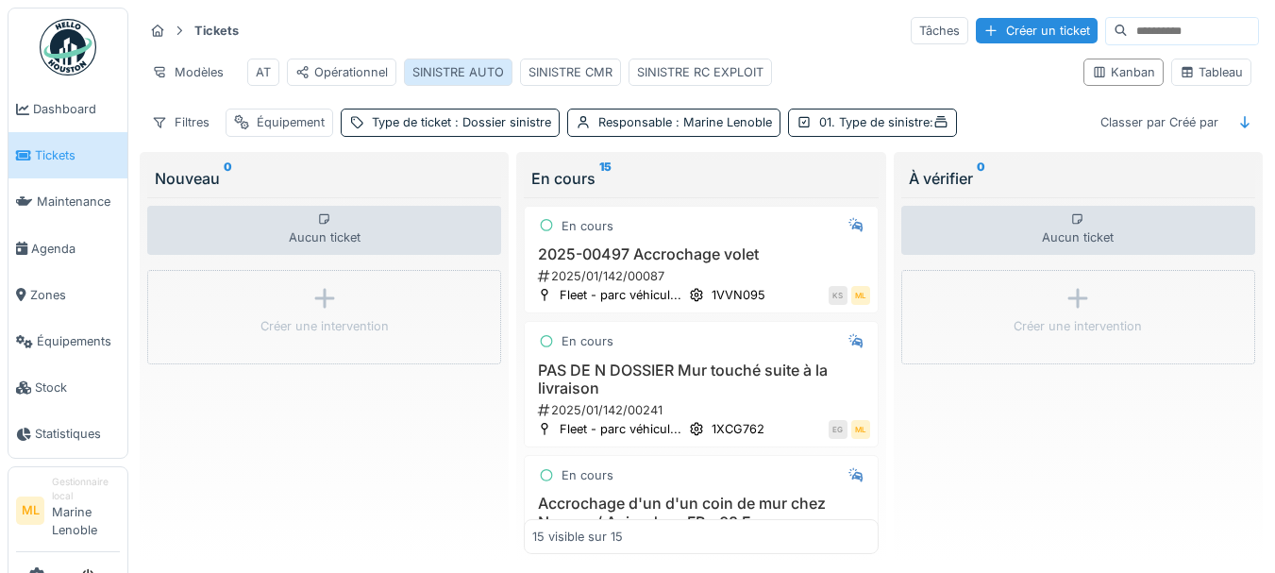
click at [477, 76] on div "SINISTRE AUTO" at bounding box center [459, 72] width 92 height 18
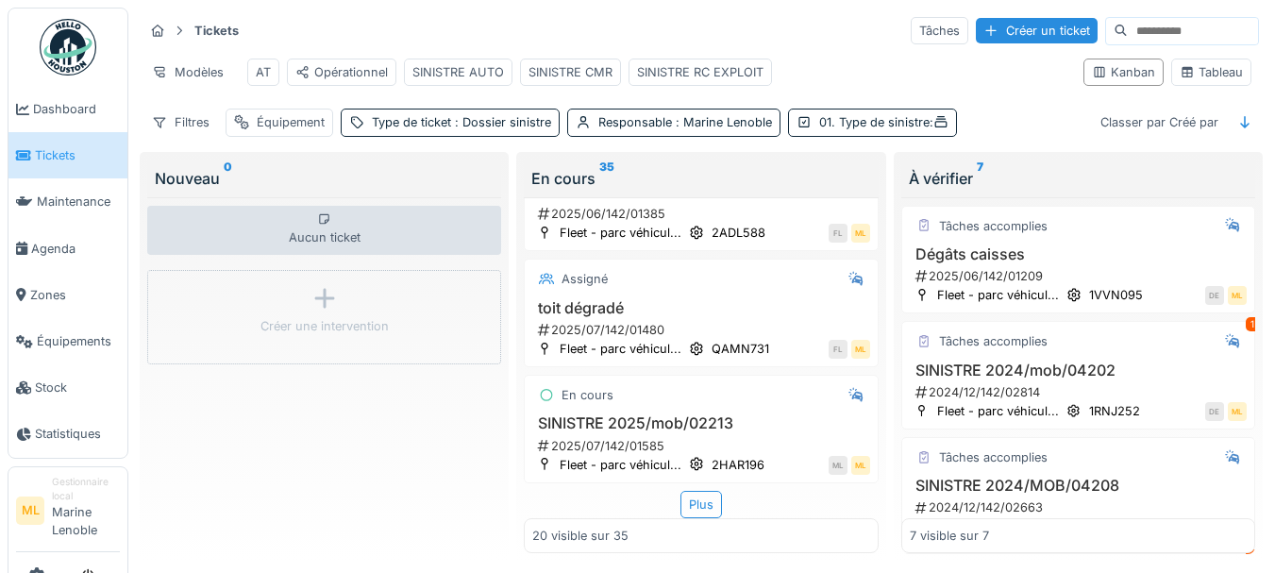
scroll to position [2237, 0]
click at [694, 495] on div "Plus" at bounding box center [702, 504] width 42 height 27
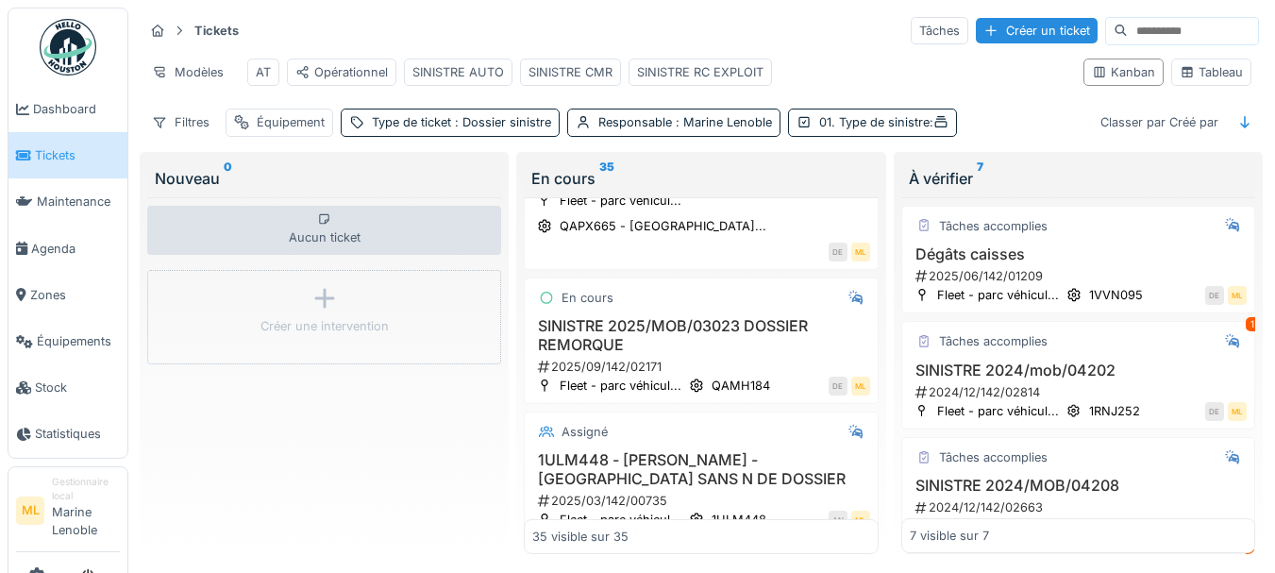
scroll to position [182, 0]
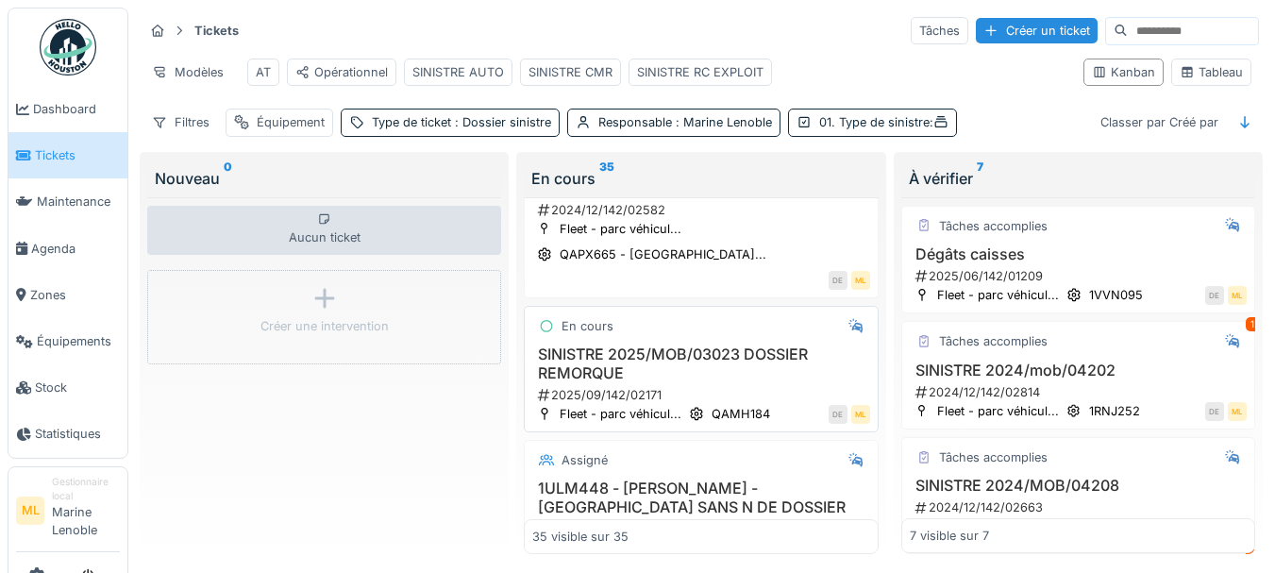
click at [751, 404] on div "2025/09/142/02171" at bounding box center [702, 395] width 333 height 18
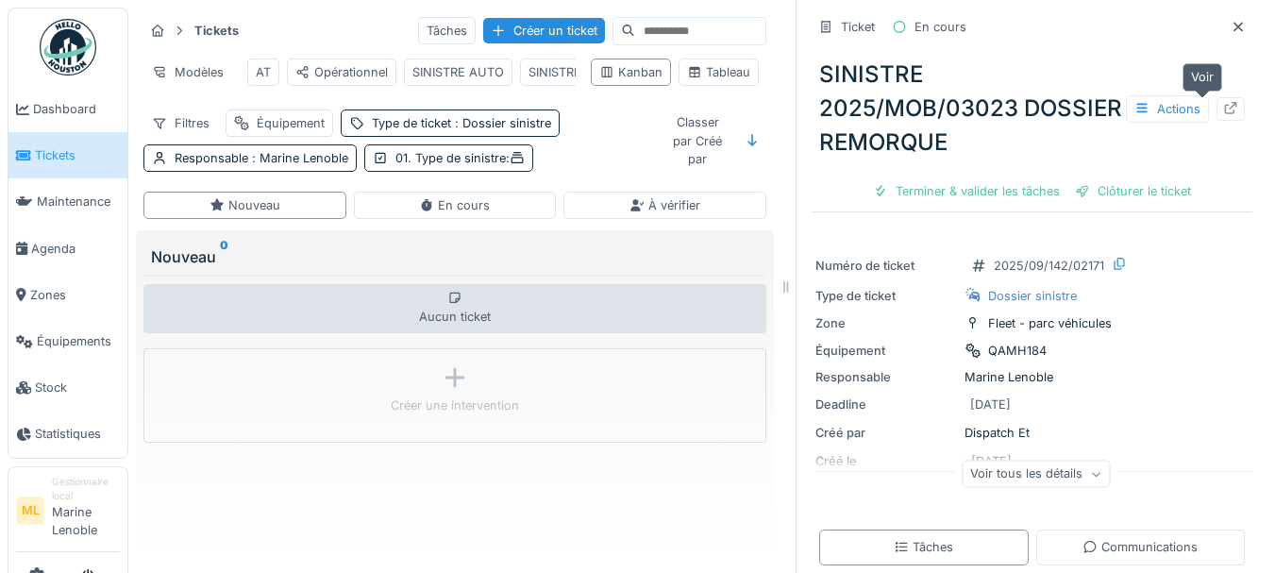
click at [1223, 106] on icon at bounding box center [1230, 108] width 15 height 12
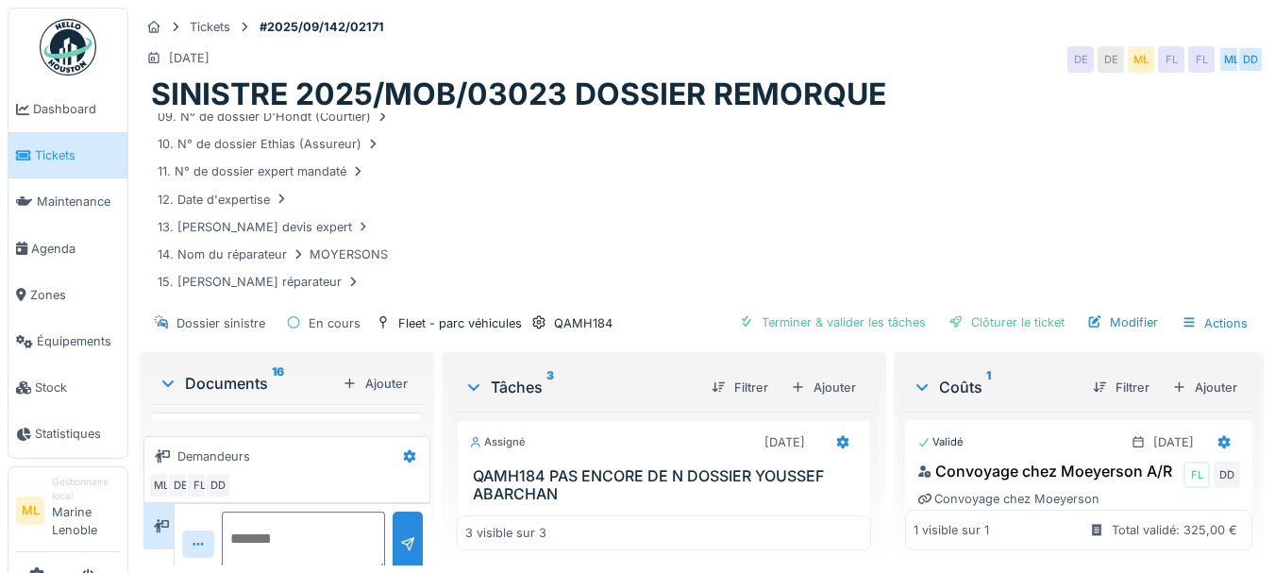
scroll to position [311, 0]
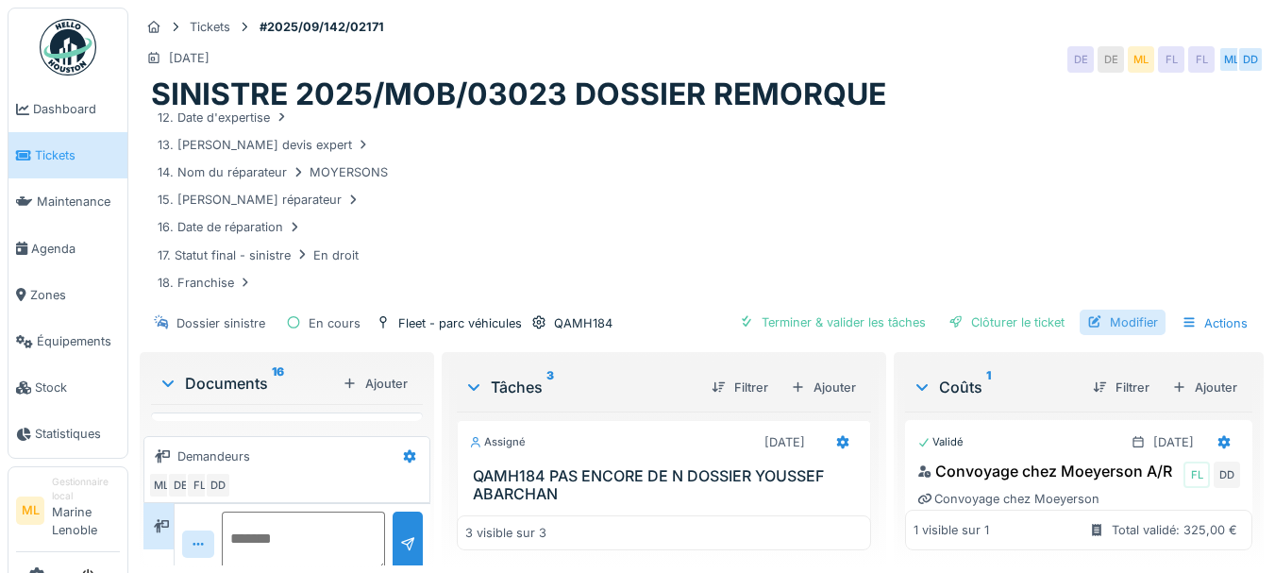
click at [1113, 323] on div "Modifier" at bounding box center [1123, 322] width 86 height 25
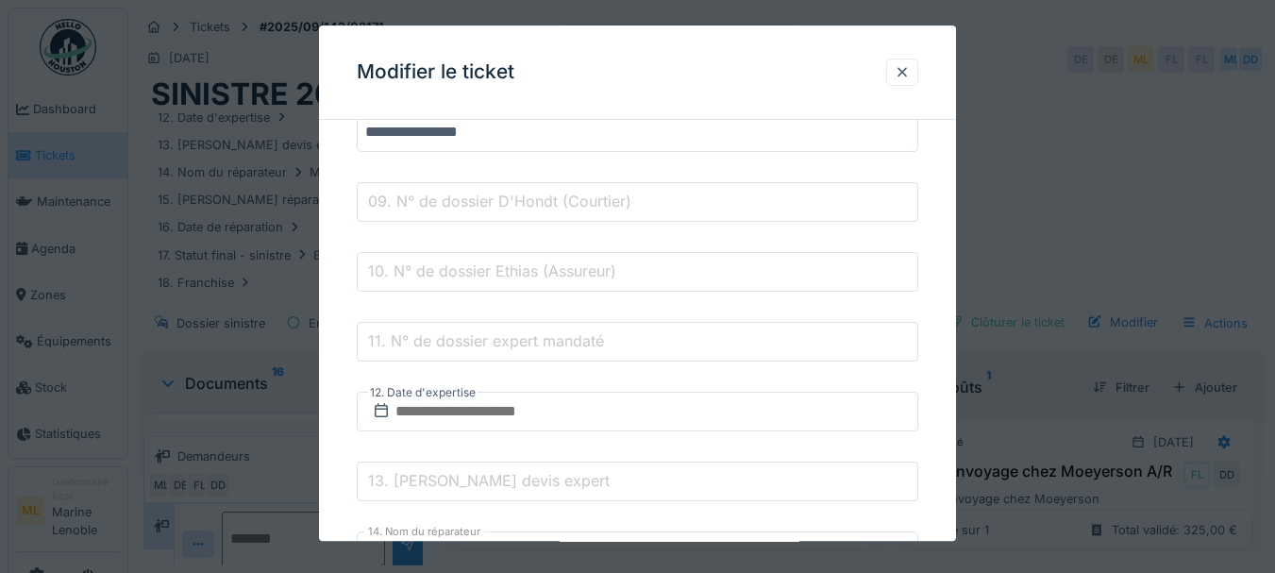
scroll to position [831, 0]
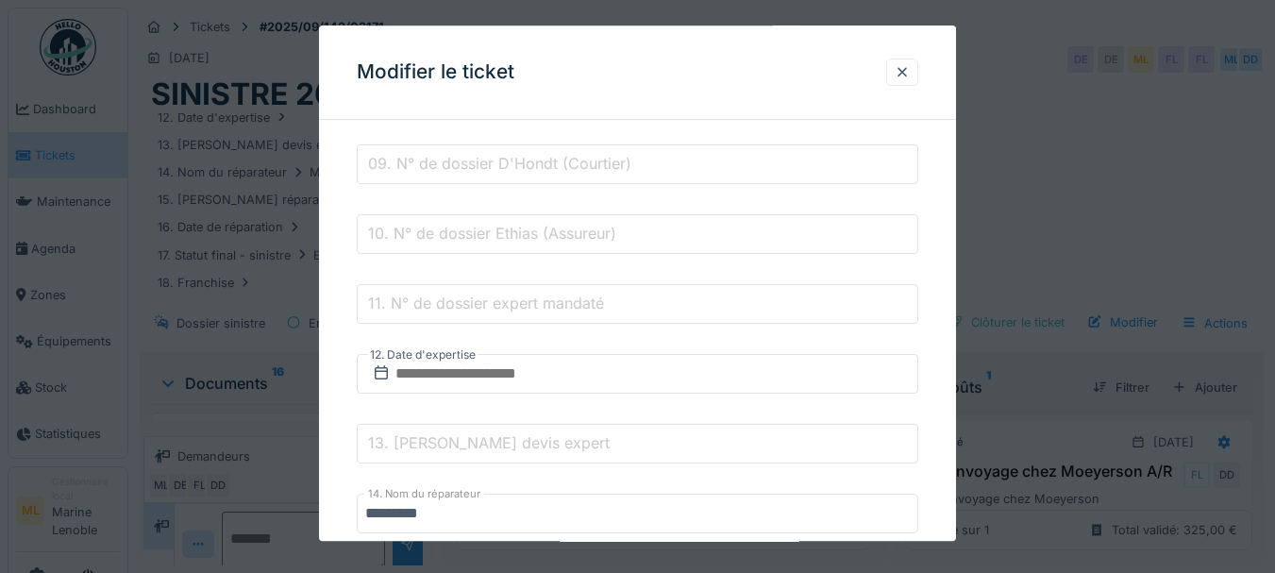
click at [577, 295] on label "11. N° de dossier expert mandaté" at bounding box center [486, 304] width 244 height 23
click at [577, 295] on input "11. N° de dossier expert mandaté" at bounding box center [638, 305] width 563 height 40
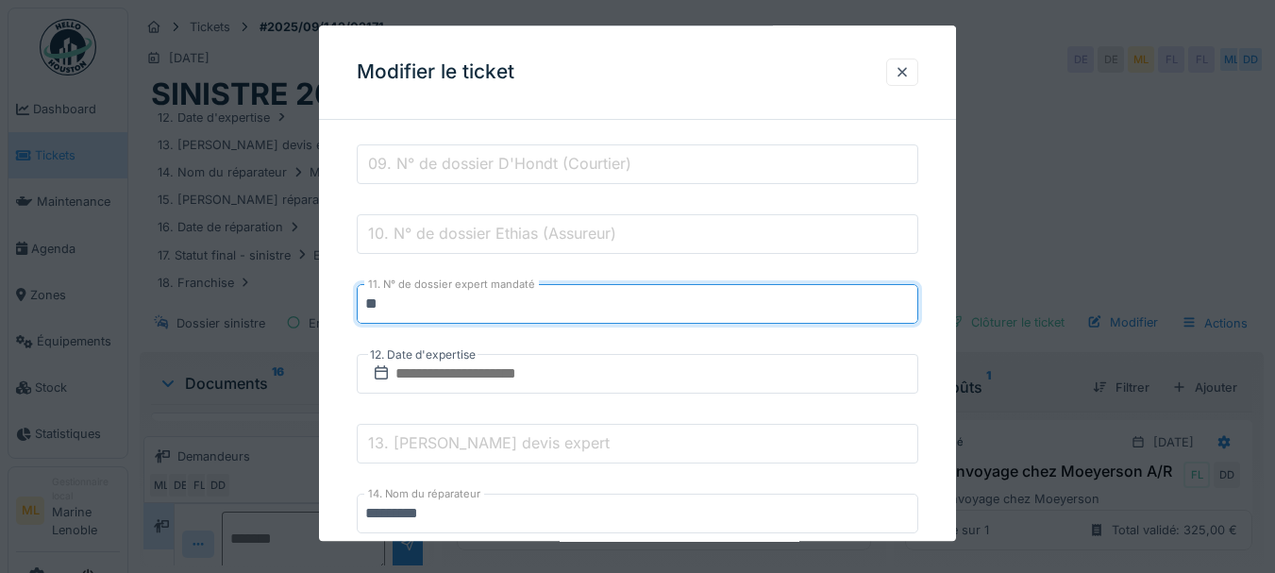
type input "*"
type input "******"
click at [939, 330] on div "**********" at bounding box center [638, 342] width 638 height 2076
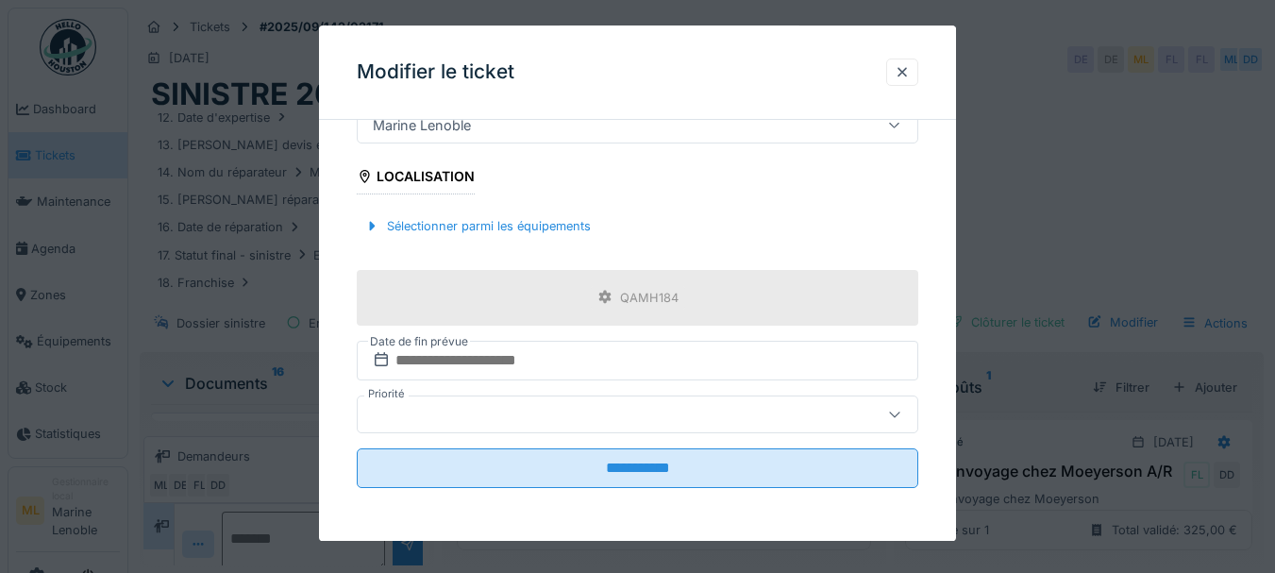
scroll to position [14, 0]
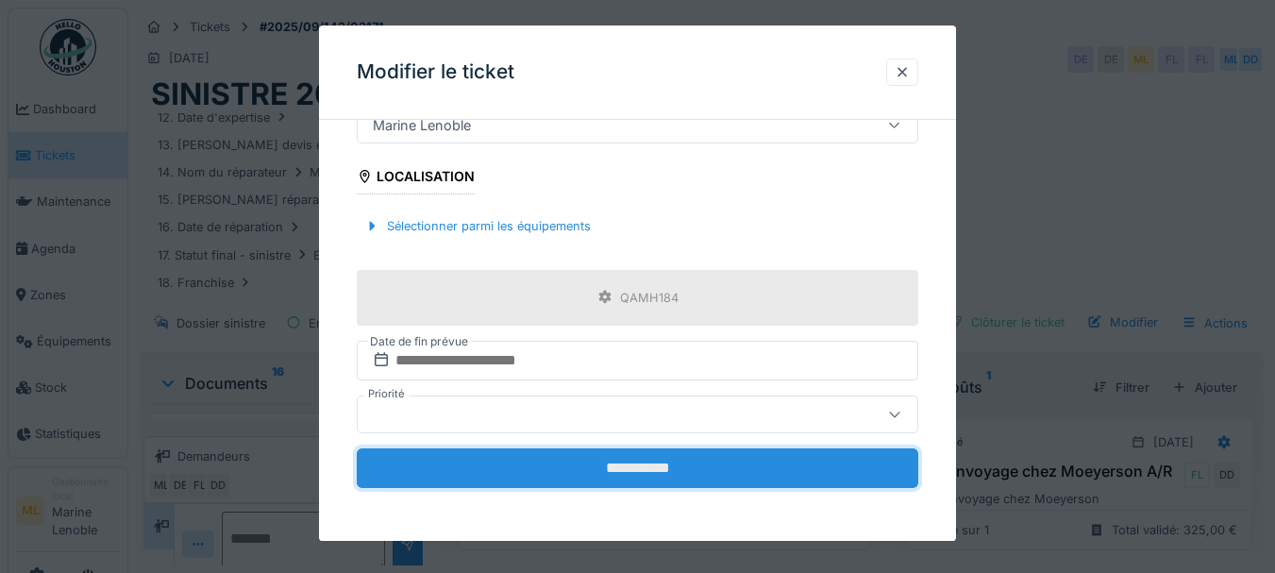
click at [801, 463] on input "**********" at bounding box center [638, 468] width 563 height 40
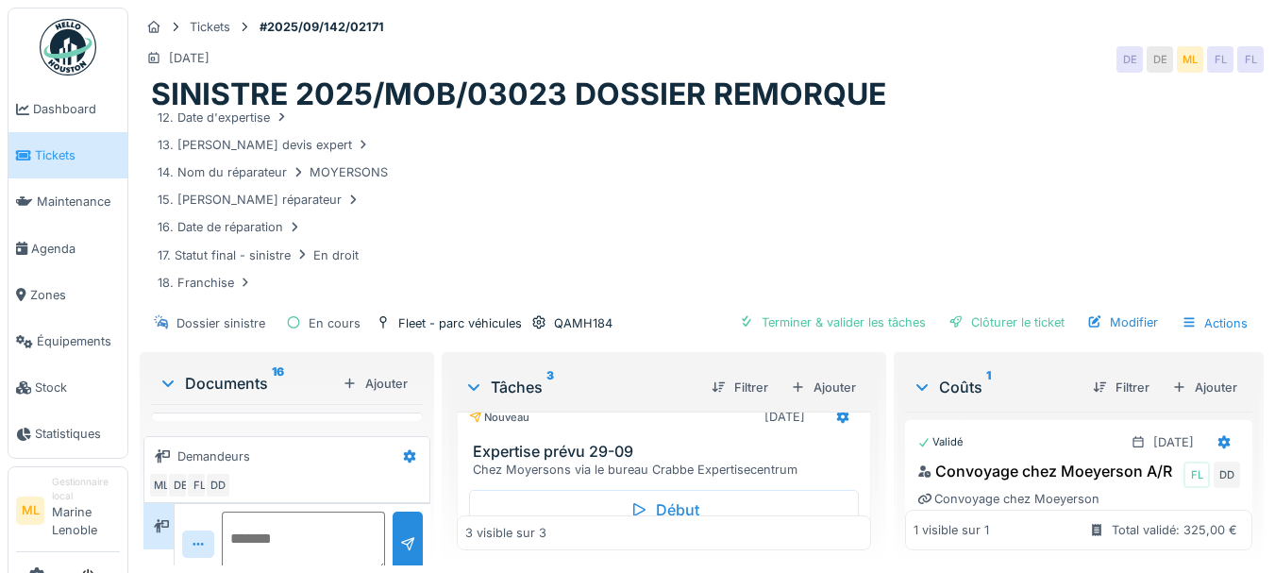
scroll to position [447, 0]
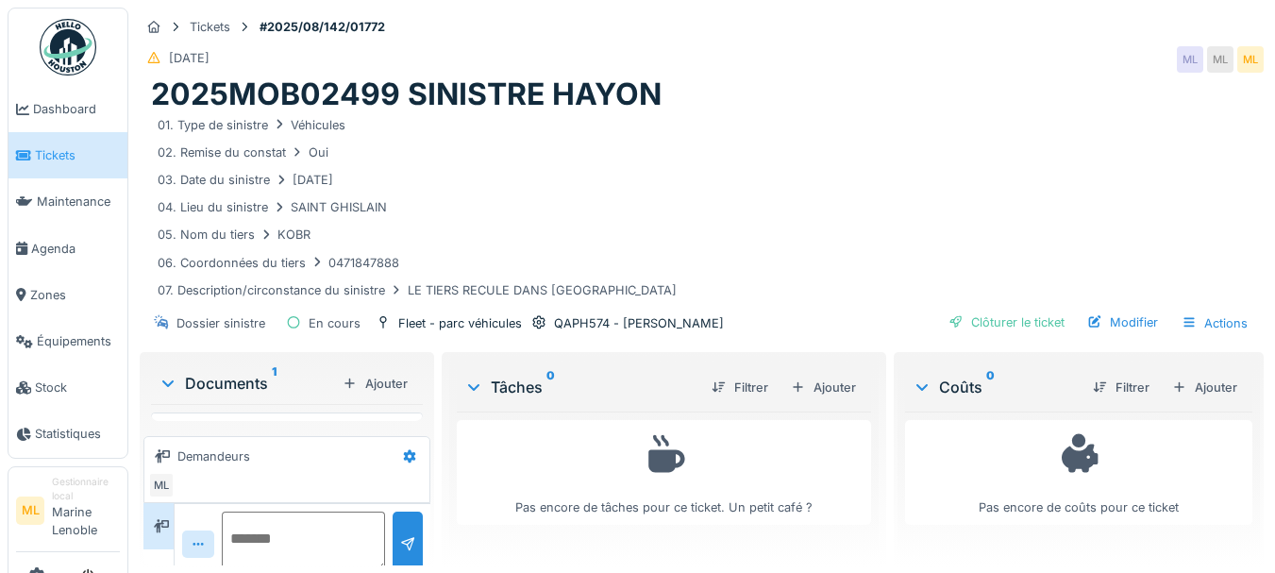
scroll to position [10, 0]
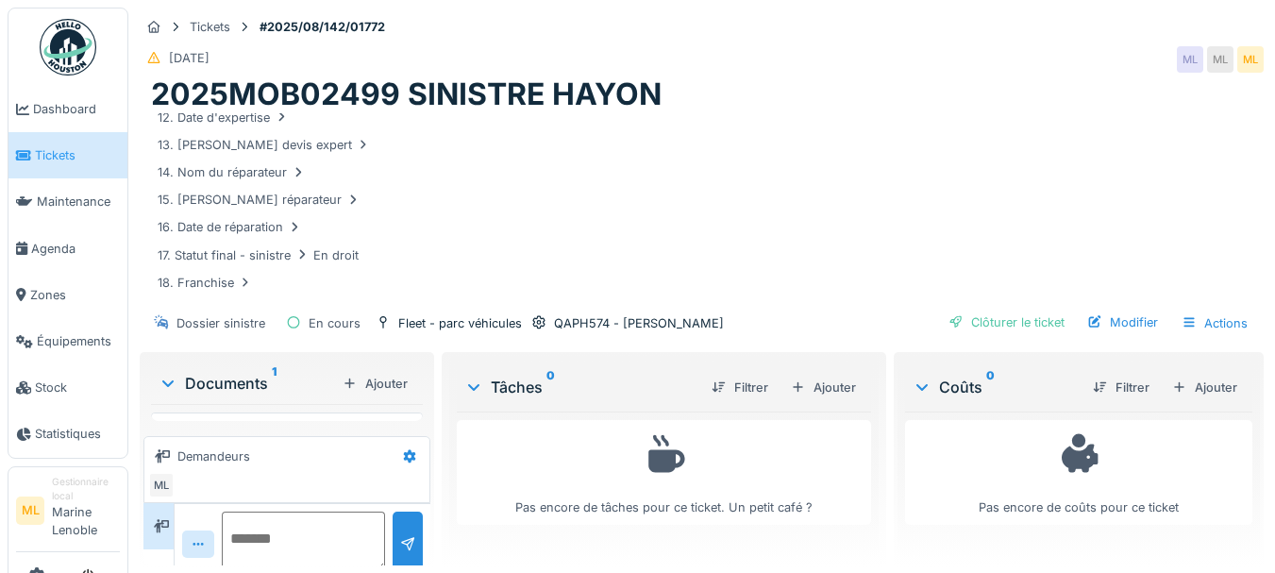
click at [60, 151] on span "Tickets" at bounding box center [77, 155] width 85 height 18
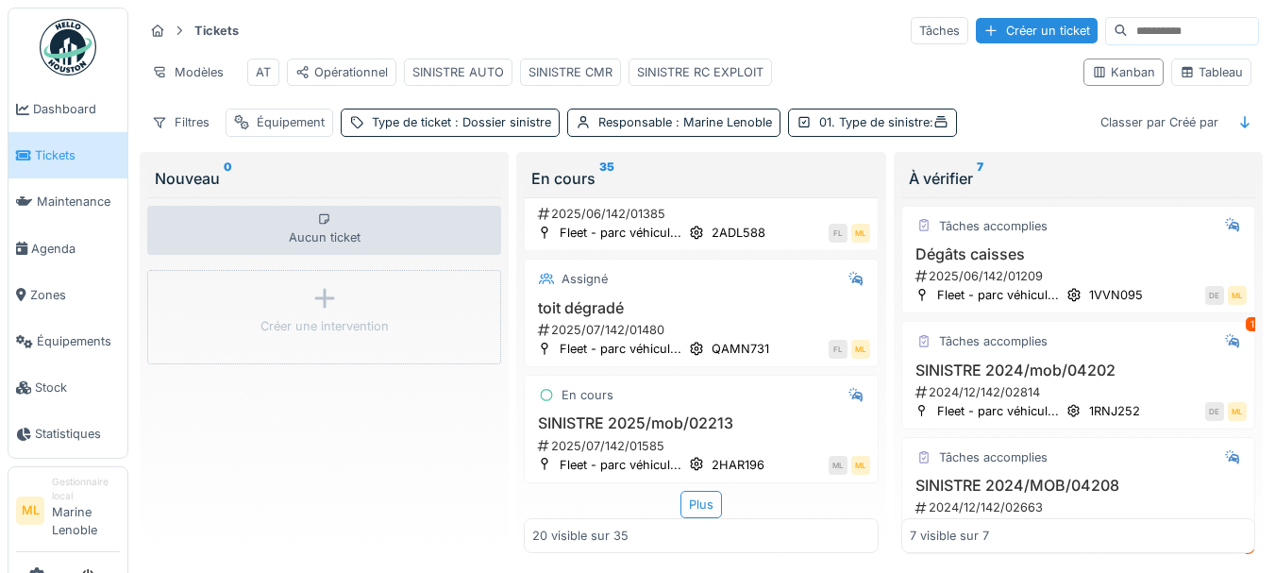
scroll to position [2237, 0]
click at [740, 414] on h3 "SINISTRE 2025/mob/02213" at bounding box center [700, 423] width 337 height 18
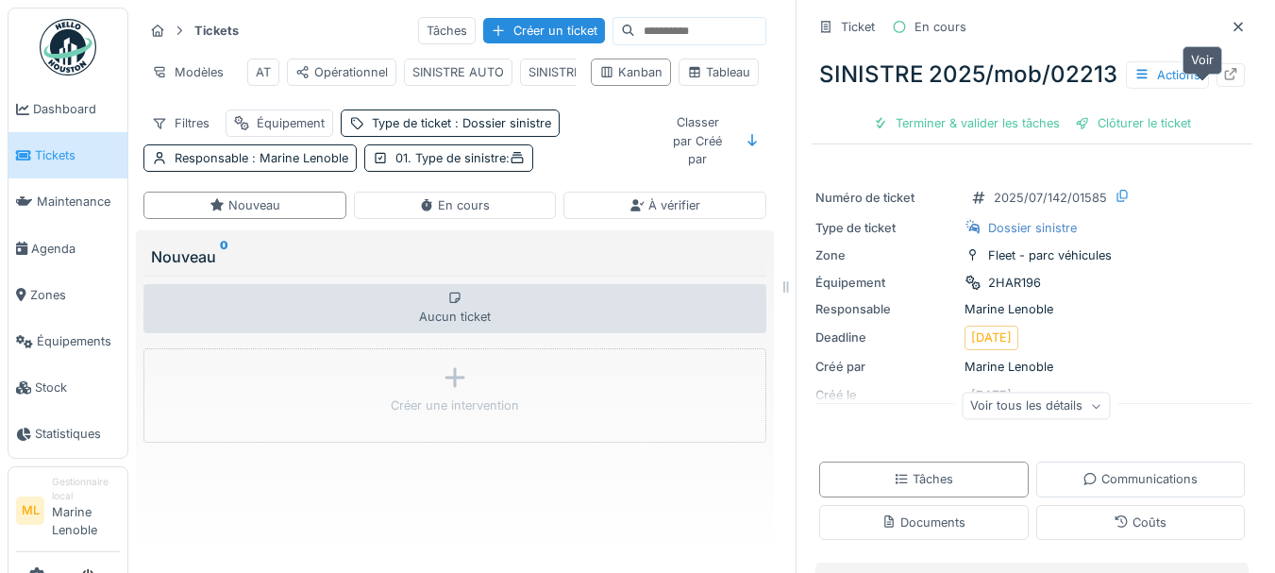
click at [1223, 82] on div at bounding box center [1230, 75] width 15 height 18
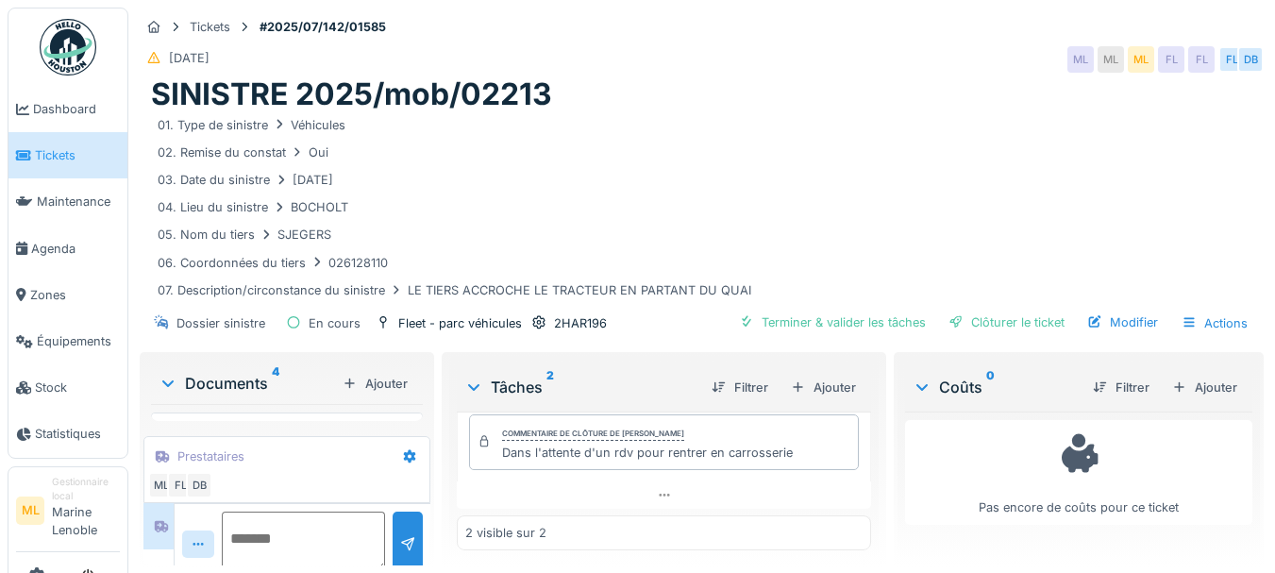
scroll to position [49, 0]
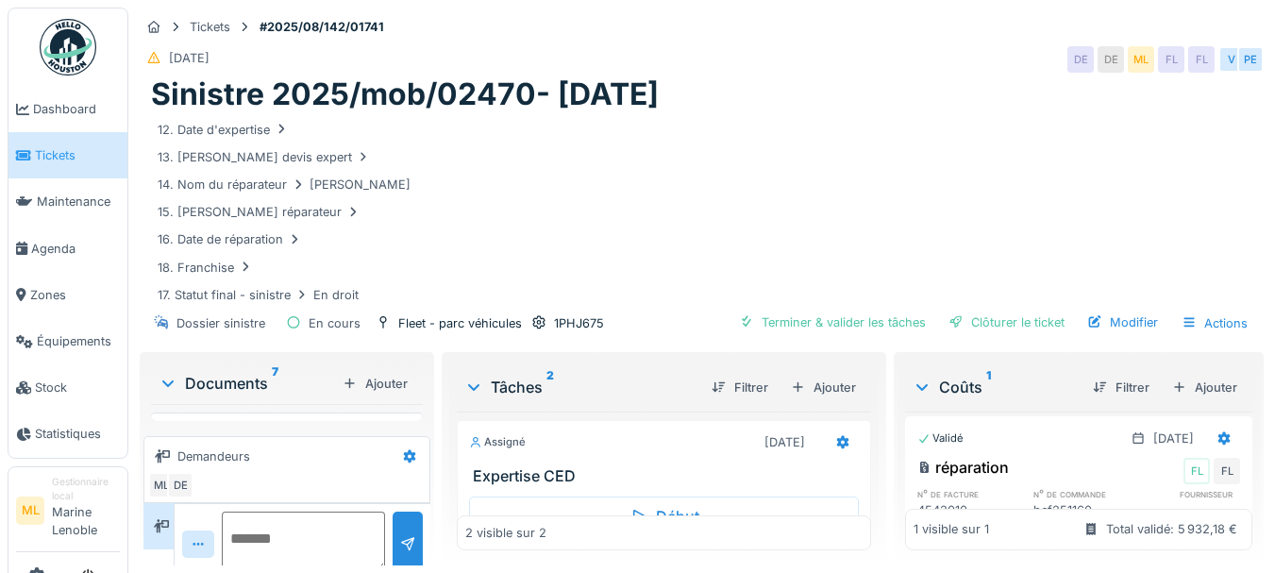
scroll to position [325, 0]
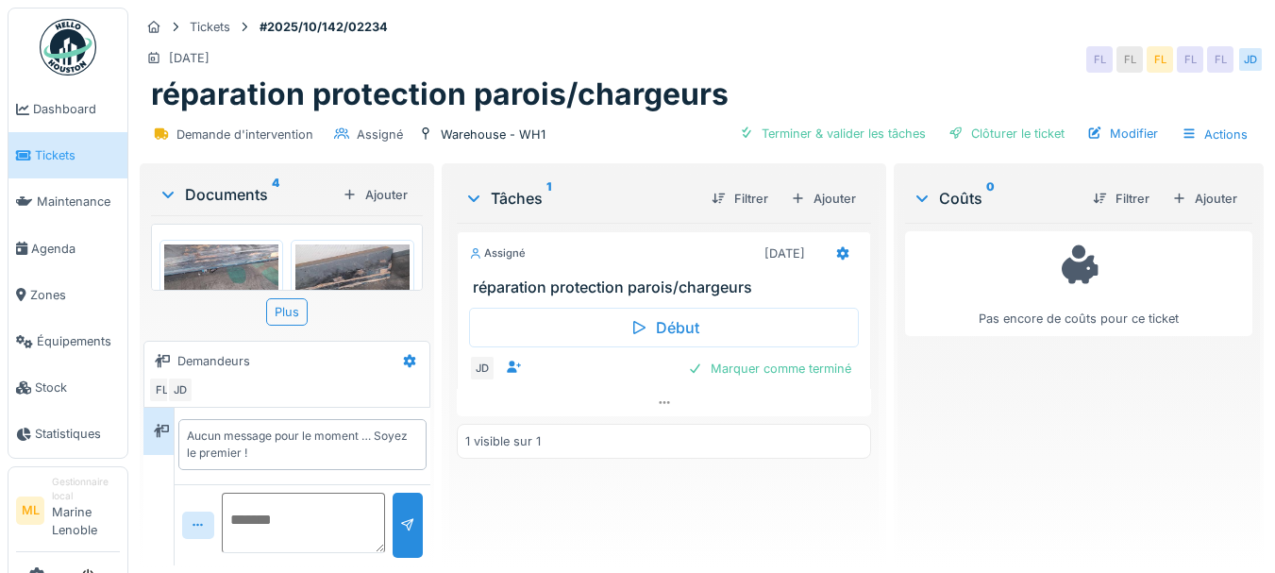
click at [228, 263] on img at bounding box center [221, 287] width 114 height 86
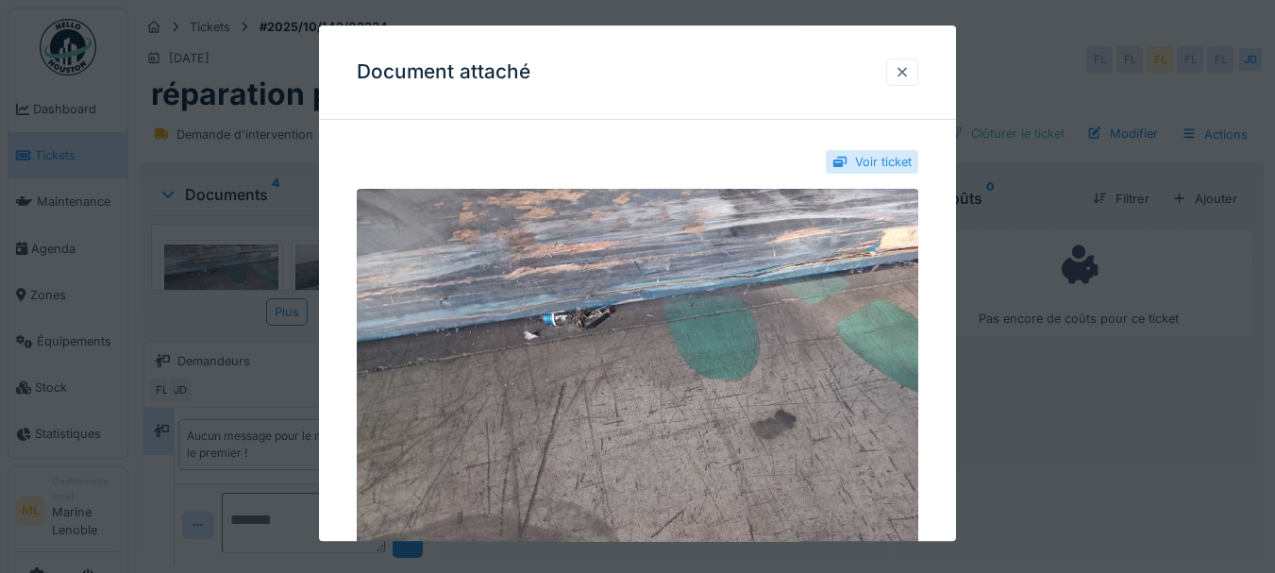
click at [910, 68] on div at bounding box center [902, 72] width 15 height 18
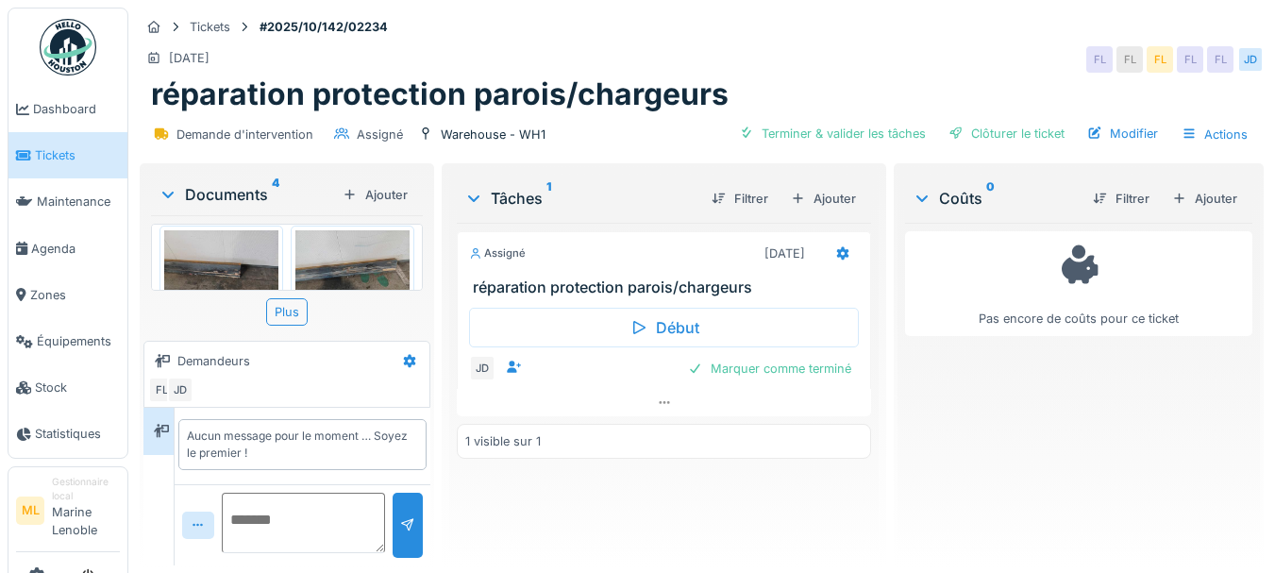
scroll to position [200, 0]
